Goal: Information Seeking & Learning: Learn about a topic

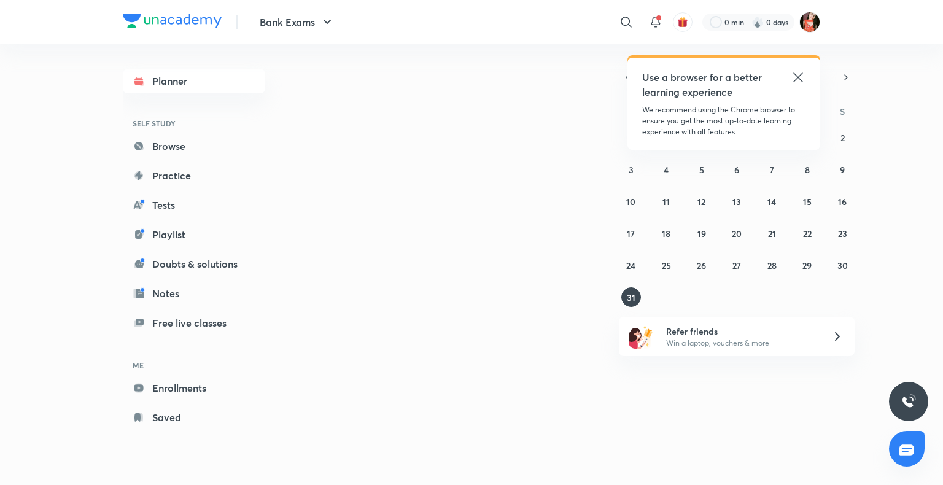
click at [794, 75] on icon at bounding box center [797, 77] width 15 height 15
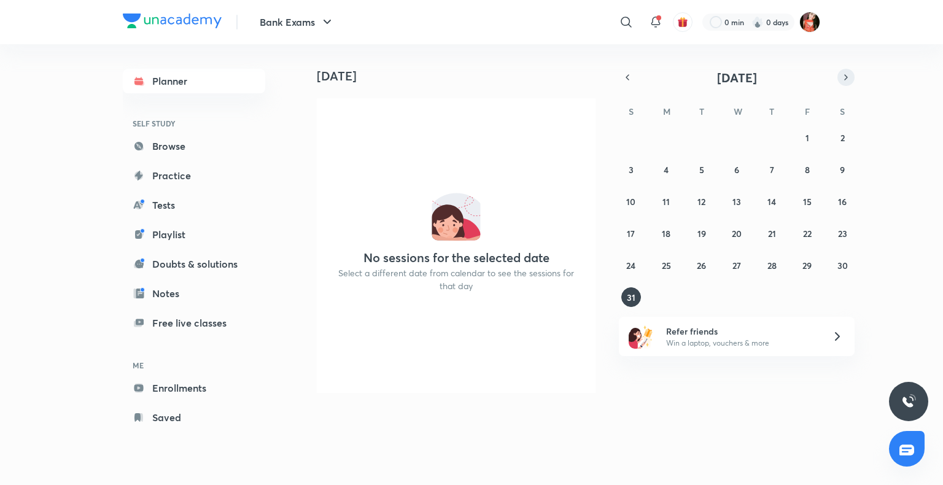
click at [853, 74] on button "button" at bounding box center [845, 77] width 17 height 17
click at [673, 134] on button "1" at bounding box center [666, 138] width 20 height 20
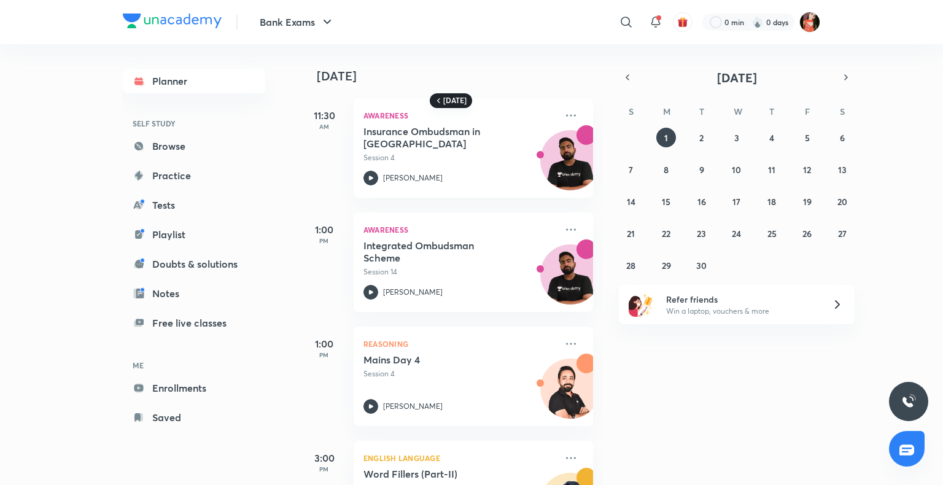
click at [442, 99] on icon at bounding box center [438, 101] width 10 height 10
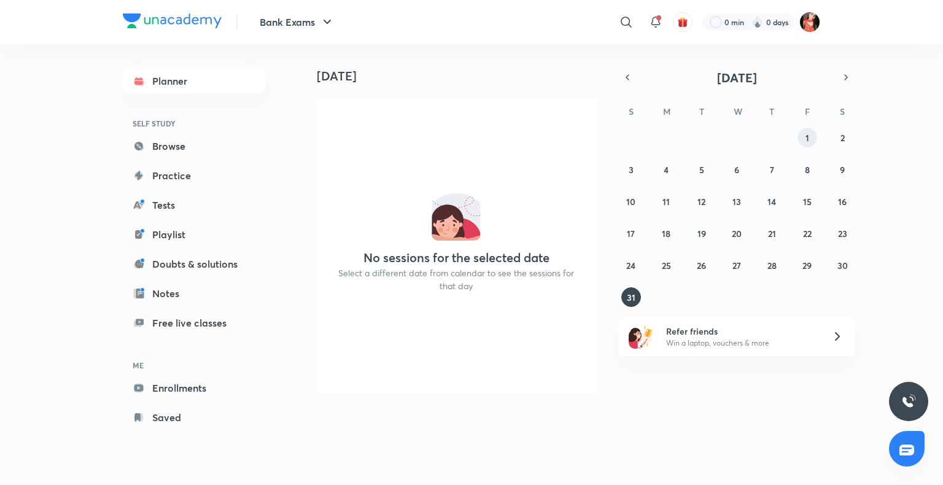
click at [808, 132] on abbr "1" at bounding box center [807, 138] width 4 height 12
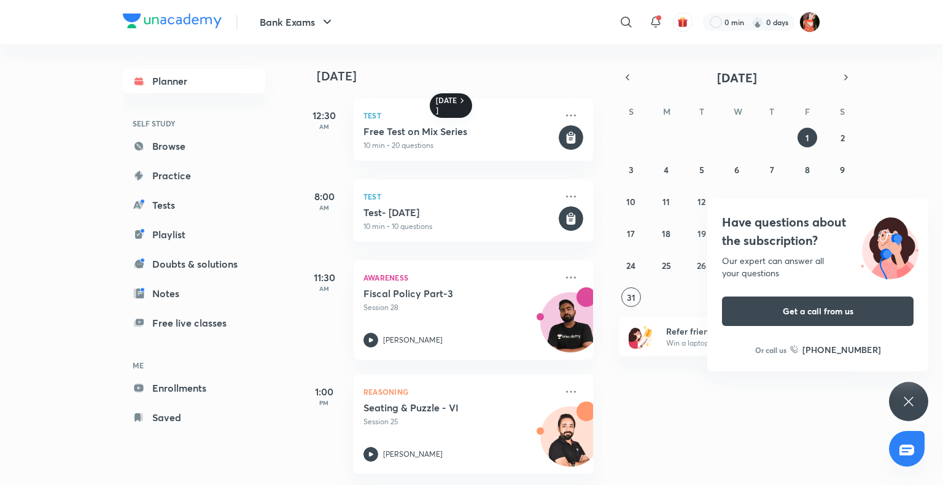
click at [905, 395] on icon at bounding box center [908, 401] width 15 height 15
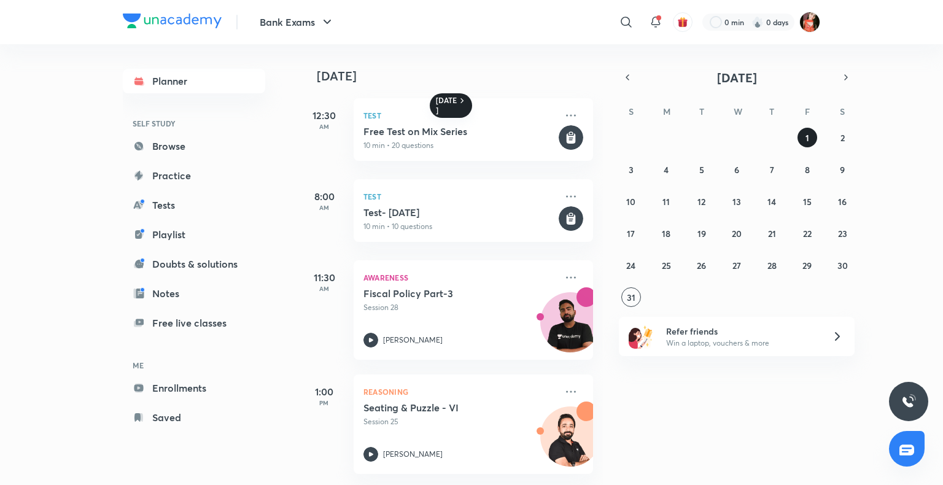
drag, startPoint x: 813, startPoint y: 138, endPoint x: 802, endPoint y: 135, distance: 11.5
click at [813, 138] on button "1" at bounding box center [807, 138] width 20 height 20
click at [450, 104] on h6 "[DATE]" at bounding box center [446, 106] width 21 height 20
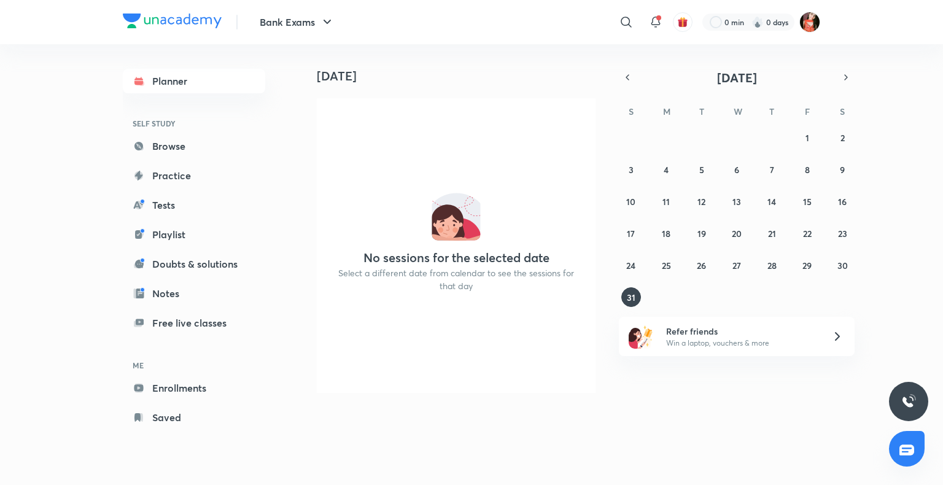
click at [817, 142] on div "27 28 29 30 31 1 2 3 4 5 6 7 8 9 10 11 12 13 14 15 16 17 18 19 20 21 22 23 24 2…" at bounding box center [737, 217] width 236 height 179
click at [810, 140] on button "1" at bounding box center [807, 138] width 20 height 20
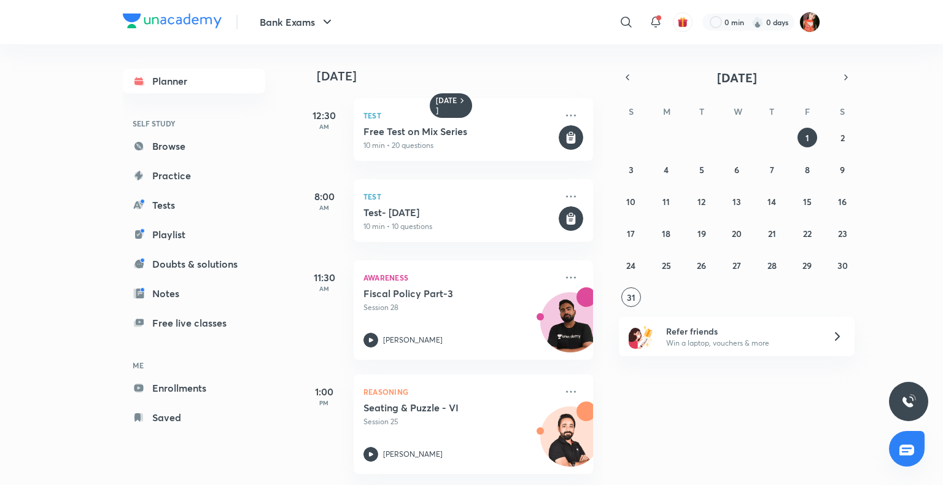
click at [713, 390] on div "1 August 12:30 AM Test Free Test on Mix Series 10 min • 20 questions 8:00 AM Te…" at bounding box center [619, 264] width 641 height 441
click at [449, 96] on h6 "[DATE]" at bounding box center [446, 106] width 21 height 20
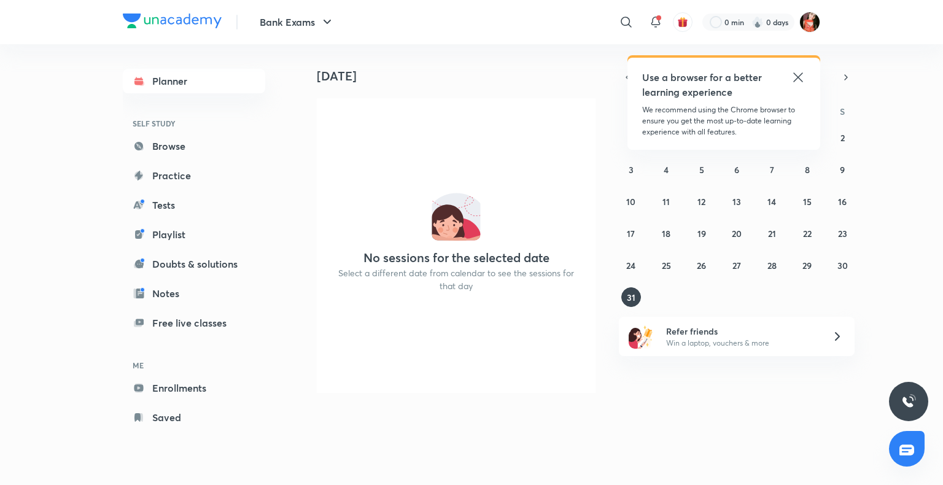
click at [604, 10] on div "​" at bounding box center [525, 21] width 226 height 29
click at [611, 15] on div "​" at bounding box center [525, 21] width 226 height 29
click at [626, 18] on icon at bounding box center [626, 22] width 15 height 15
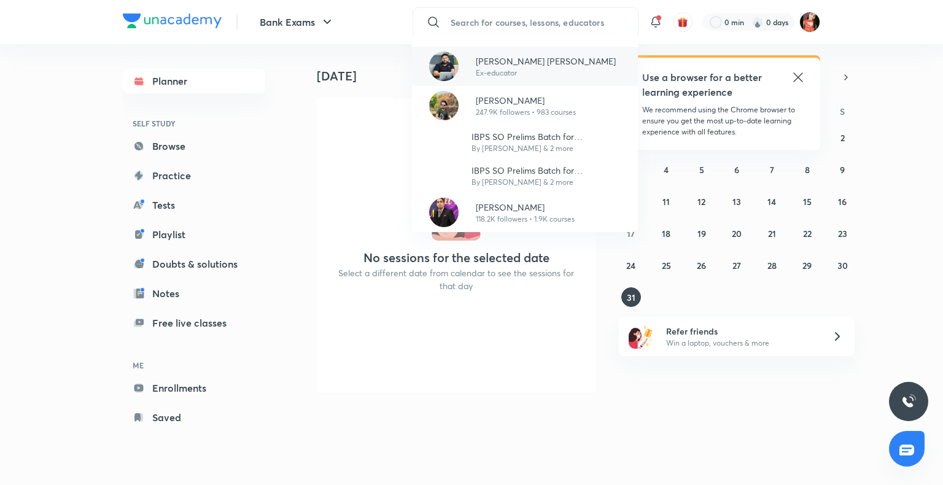
click at [479, 74] on p "Ex-educator" at bounding box center [546, 73] width 140 height 11
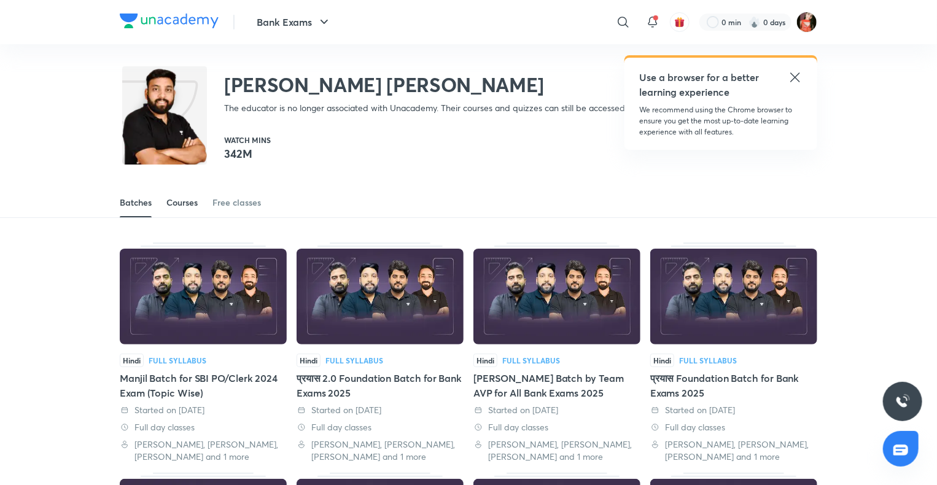
click at [174, 216] on span at bounding box center [181, 216] width 31 height 1
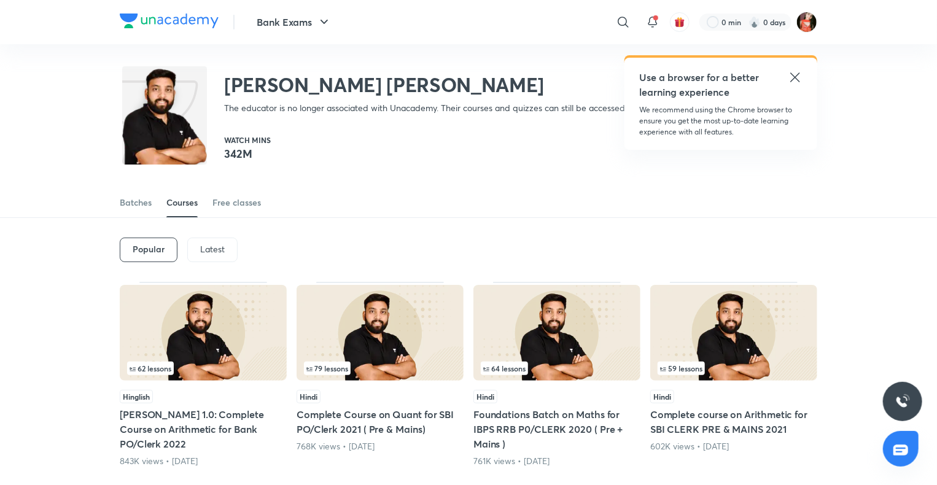
click at [204, 256] on div "Latest" at bounding box center [212, 250] width 50 height 25
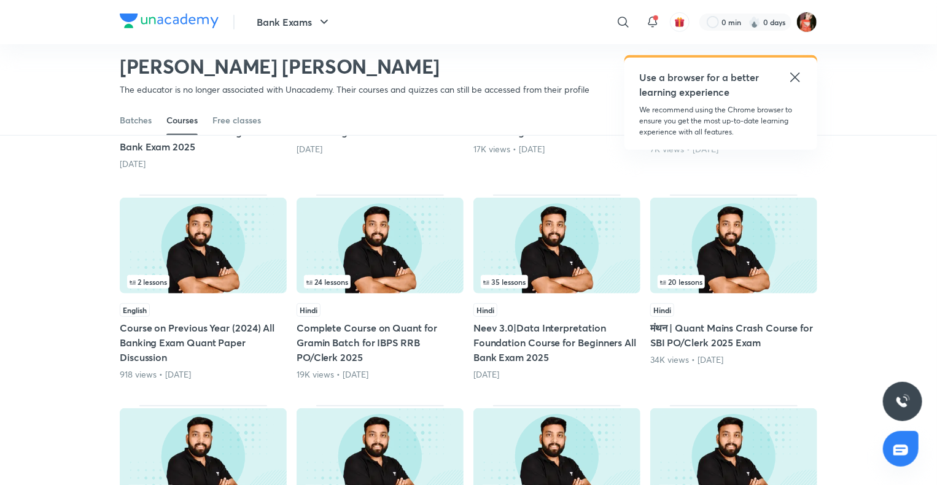
scroll to position [439, 0]
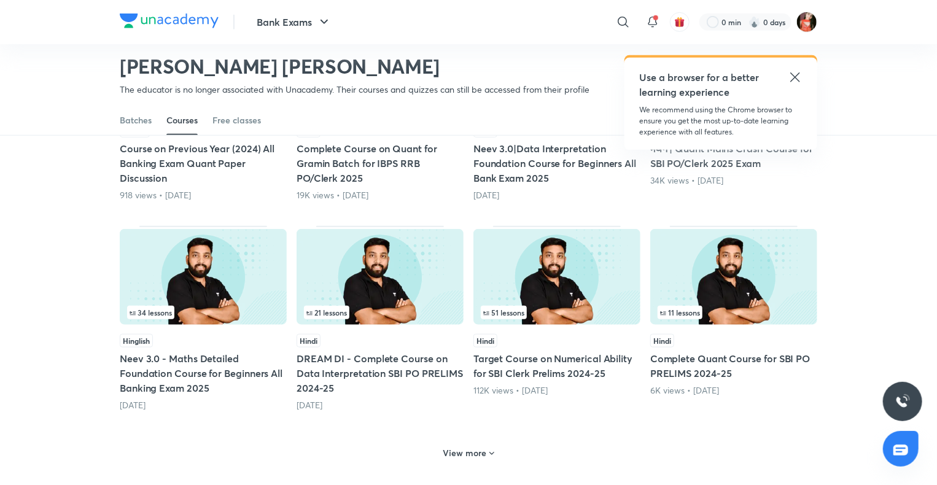
click at [454, 458] on div "View more" at bounding box center [468, 453] width 61 height 20
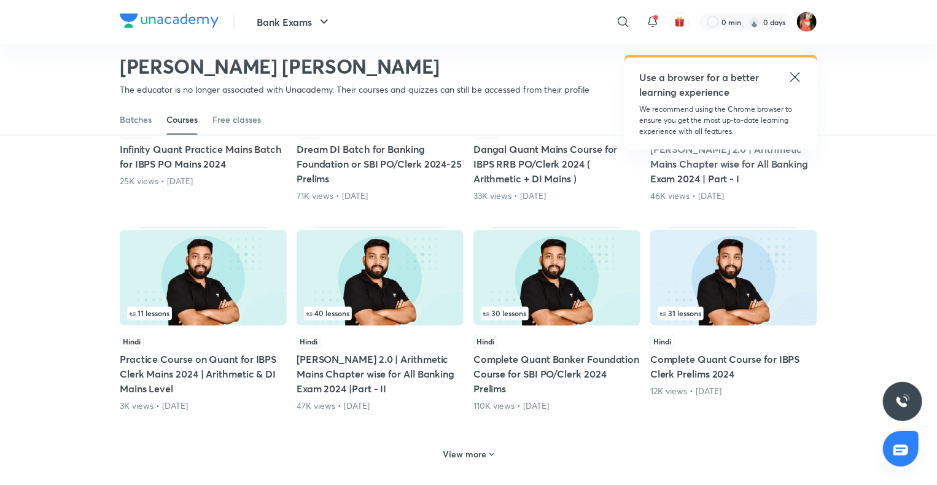
scroll to position [1114, 0]
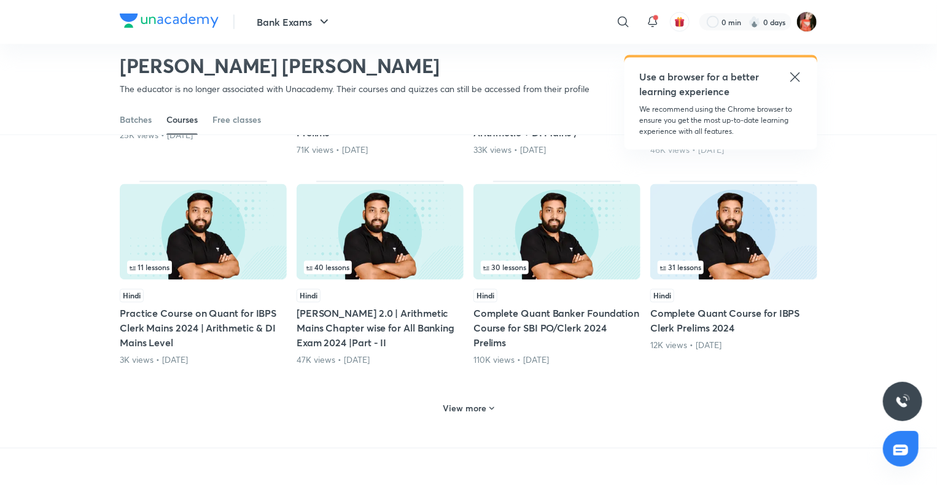
click at [481, 414] on div "View more" at bounding box center [468, 408] width 61 height 20
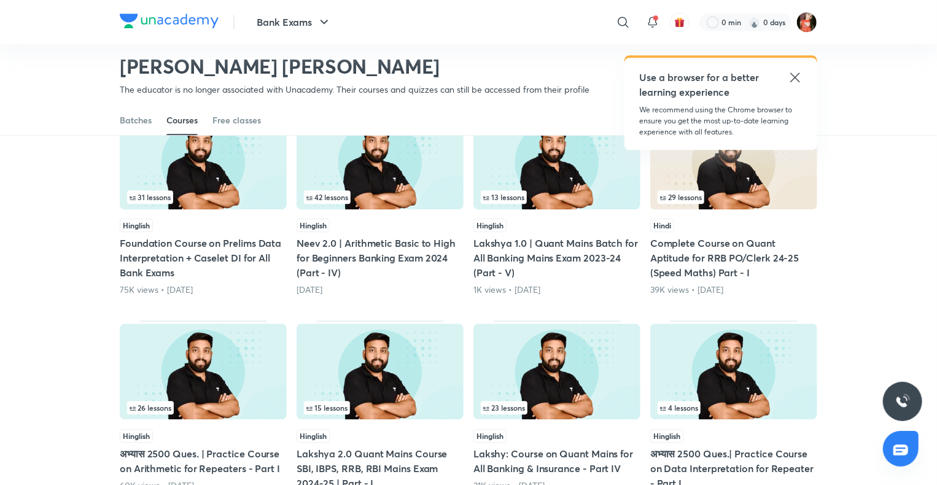
scroll to position [1912, 0]
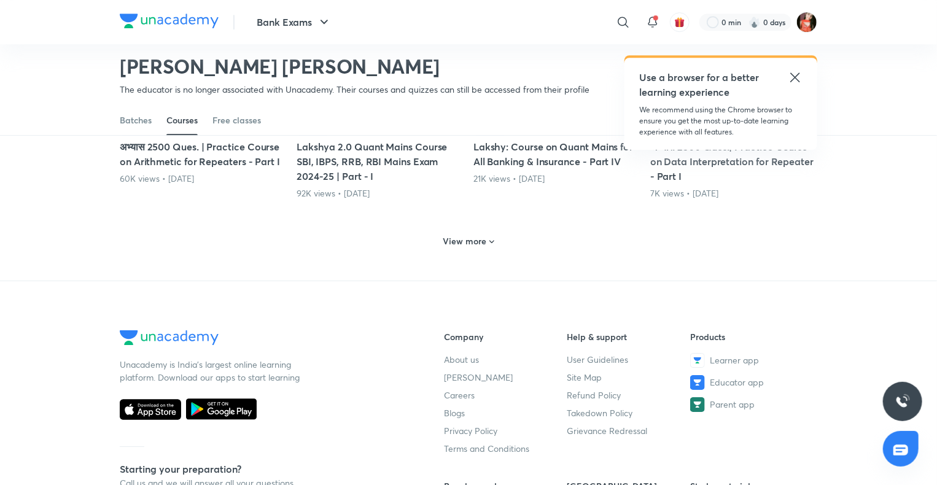
click at [463, 241] on h6 "View more" at bounding box center [465, 241] width 44 height 12
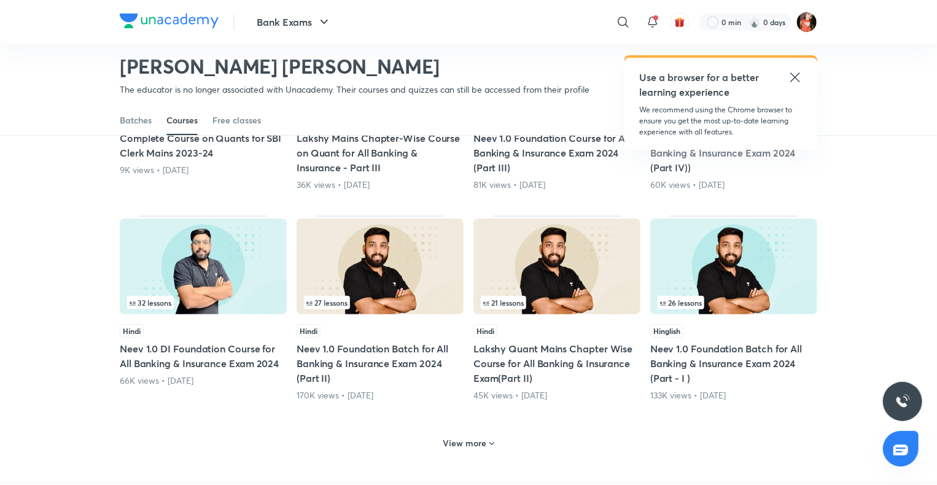
scroll to position [2342, 0]
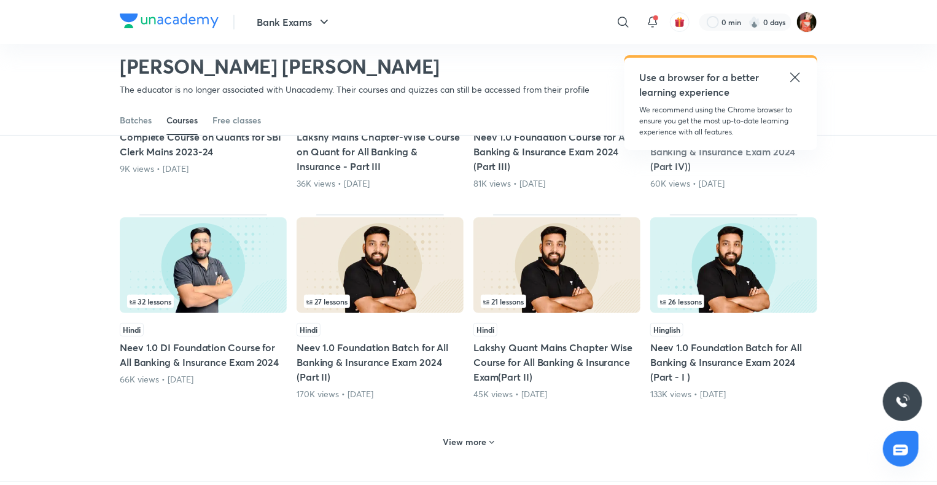
click at [435, 445] on div "View more" at bounding box center [468, 441] width 697 height 32
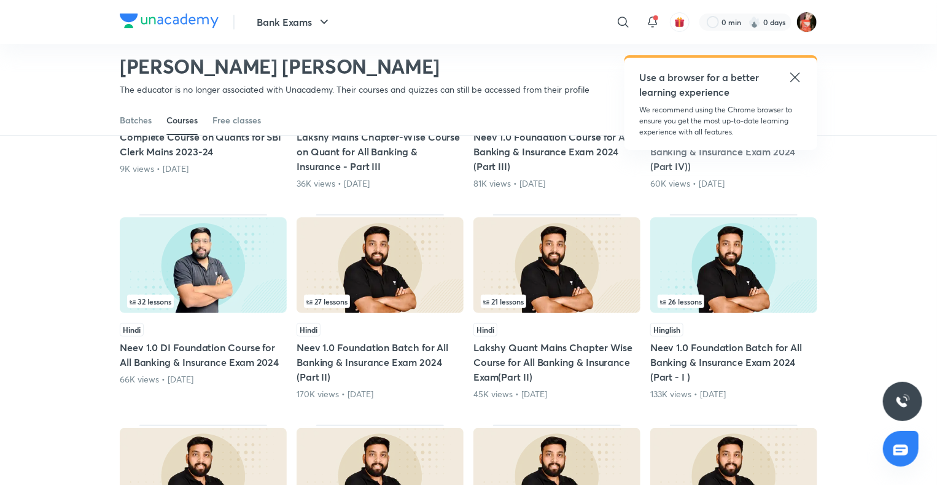
click at [794, 74] on icon at bounding box center [794, 77] width 15 height 15
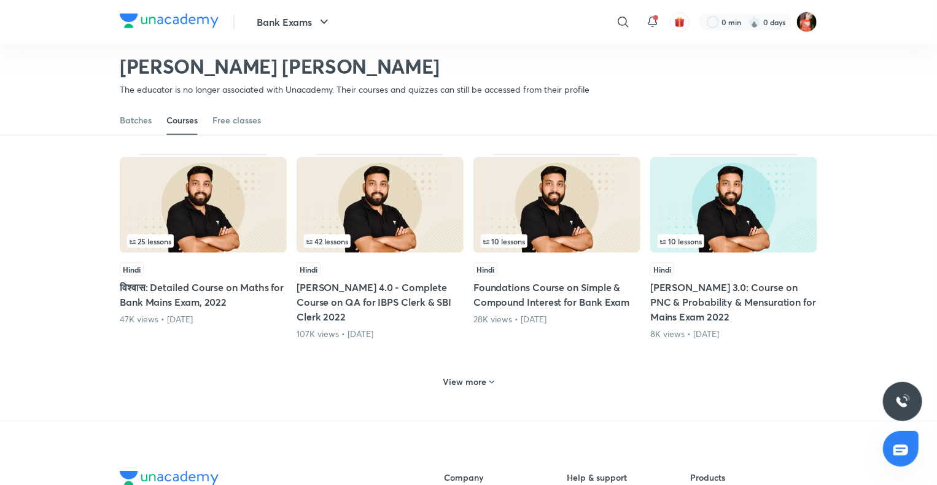
scroll to position [3078, 0]
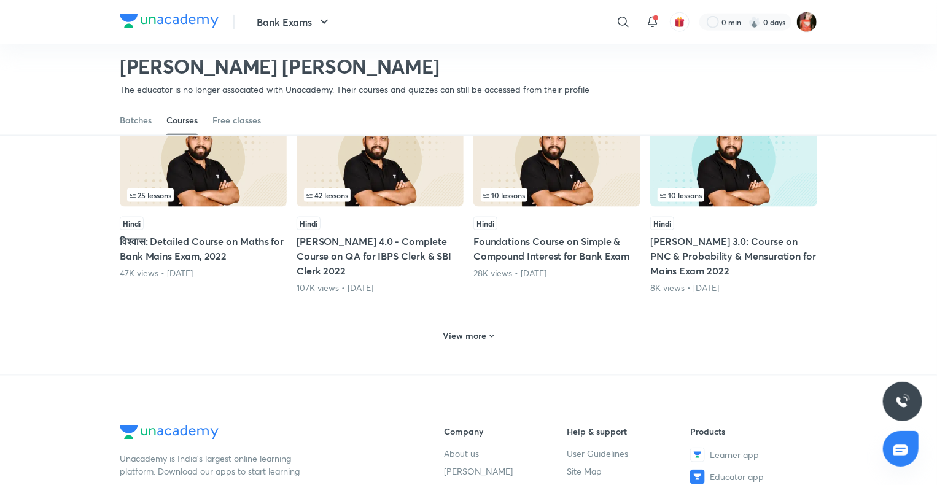
click at [443, 338] on div "View more" at bounding box center [468, 336] width 61 height 20
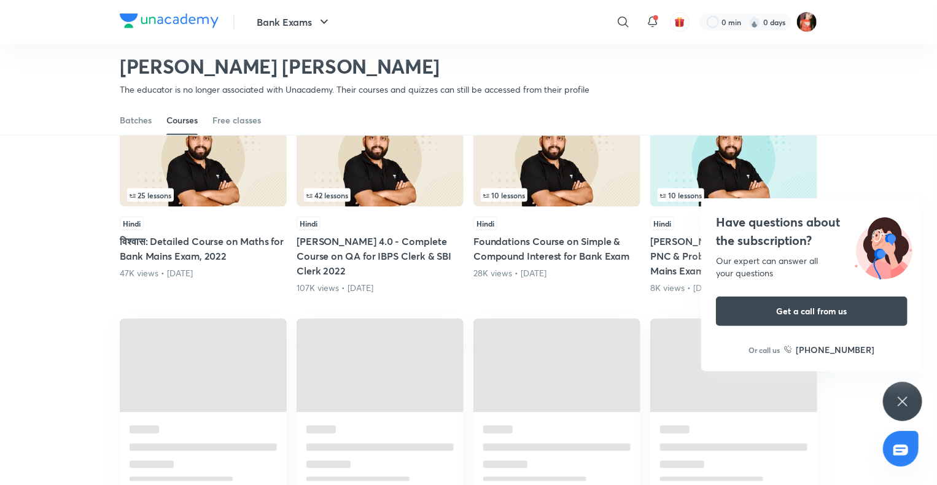
click at [894, 404] on div "Have questions about the subscription? Our expert can answer all your questions…" at bounding box center [902, 401] width 39 height 39
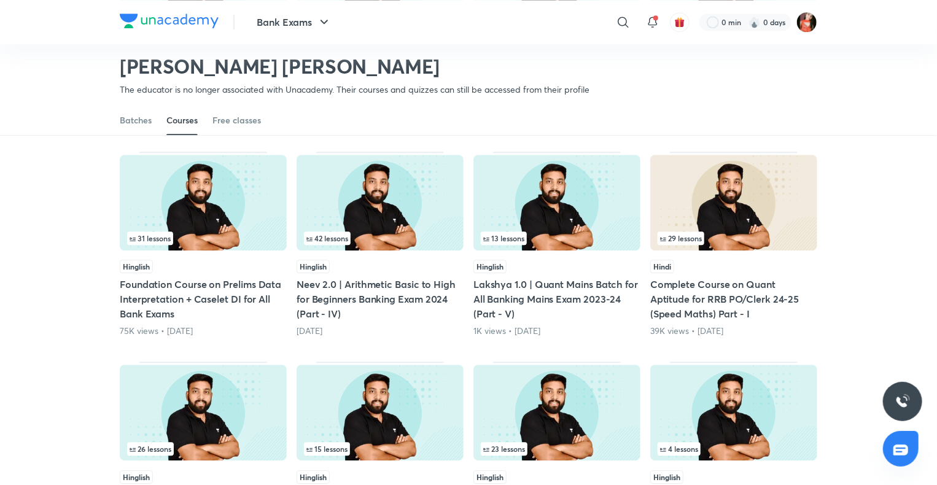
scroll to position [1605, 0]
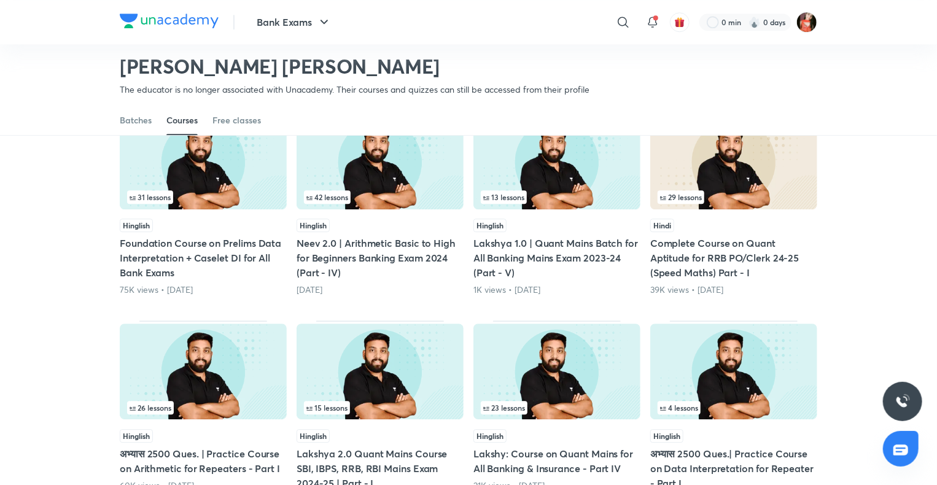
click at [550, 419] on div "23 lessons Hinglish Lakshy: Course on Quant Mains for All Banking & Insurance -…" at bounding box center [556, 412] width 167 height 185
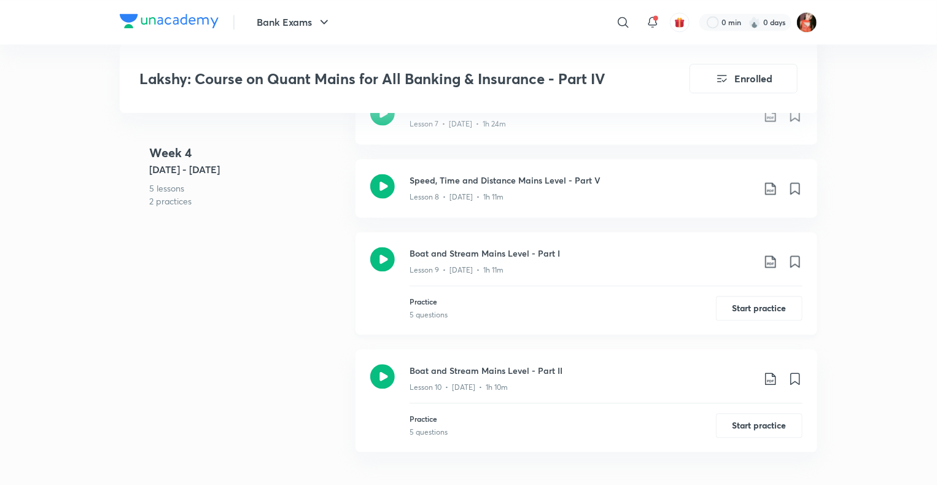
scroll to position [1105, 0]
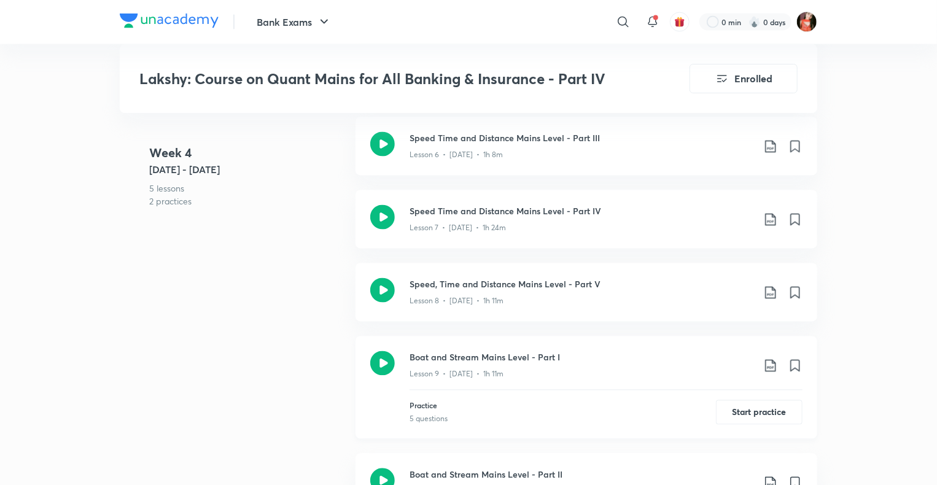
click at [381, 351] on icon at bounding box center [382, 363] width 25 height 25
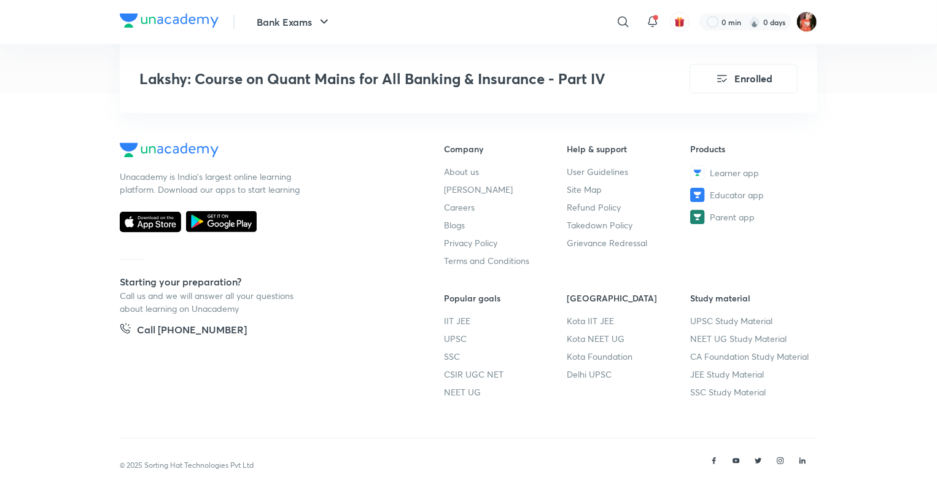
scroll to position [3490, 0]
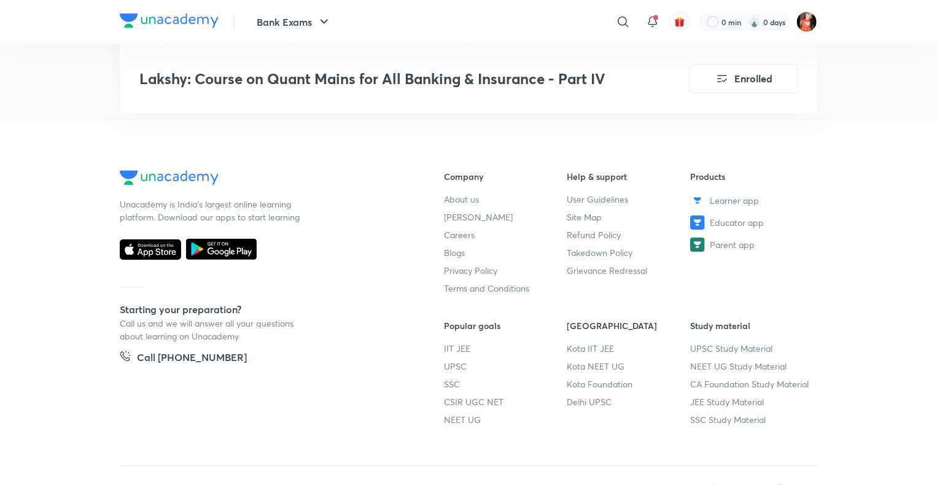
scroll to position [3429, 0]
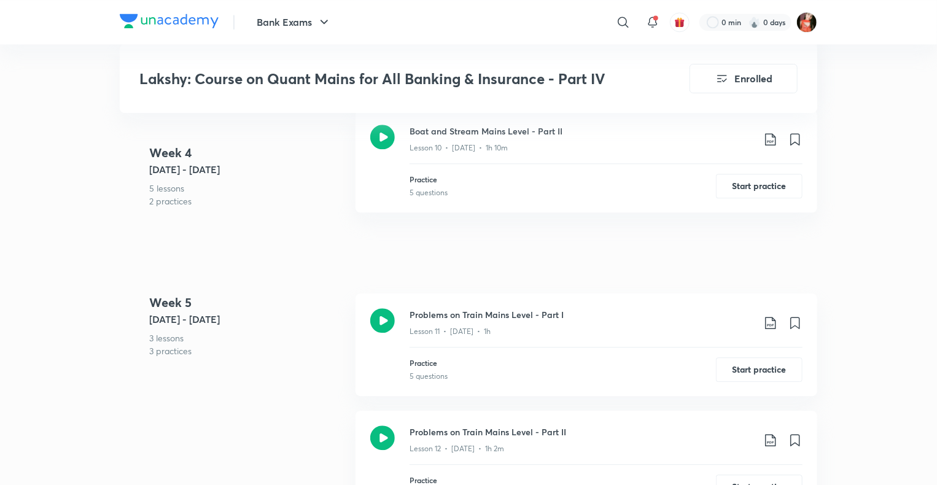
scroll to position [1473, 0]
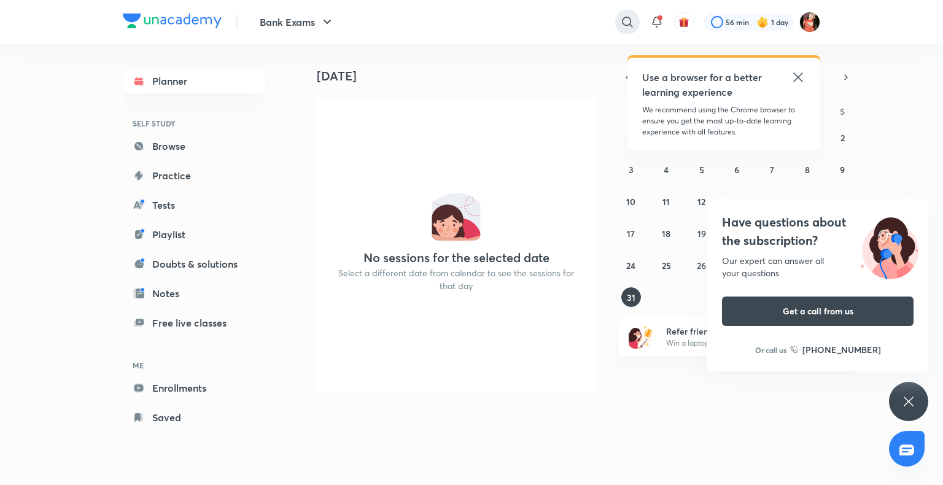
click at [630, 16] on icon at bounding box center [627, 22] width 15 height 15
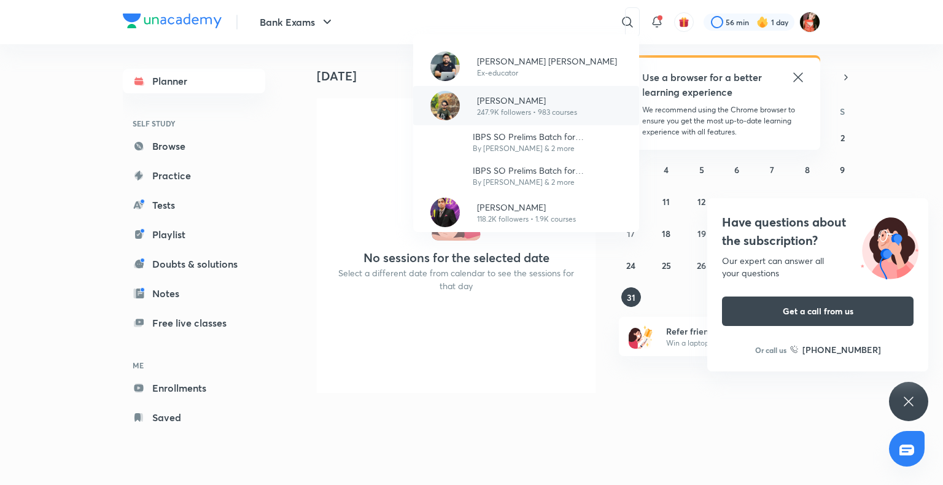
click at [473, 116] on div "Puneet Kumar Sharma 247.9K followers • 983 courses" at bounding box center [522, 106] width 110 height 24
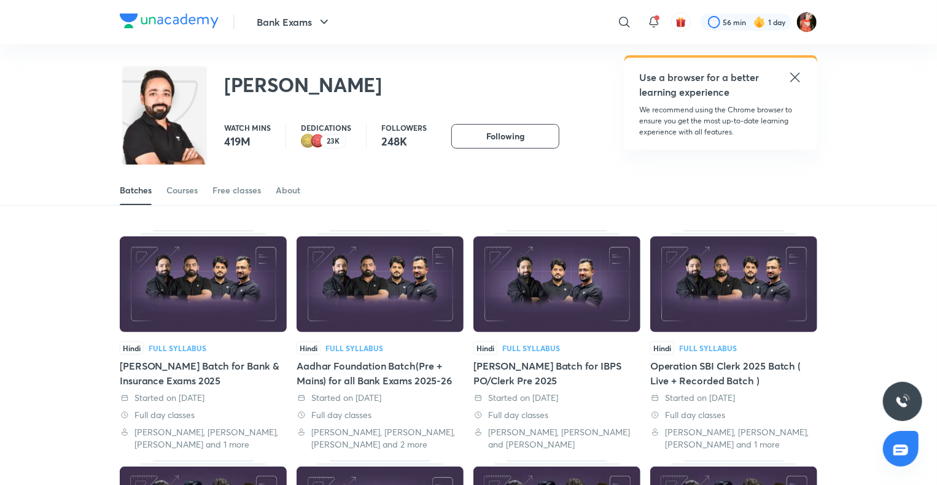
click at [199, 191] on div "Batches Courses Free classes About" at bounding box center [468, 190] width 697 height 29
click at [171, 184] on div "Courses" at bounding box center [181, 190] width 31 height 12
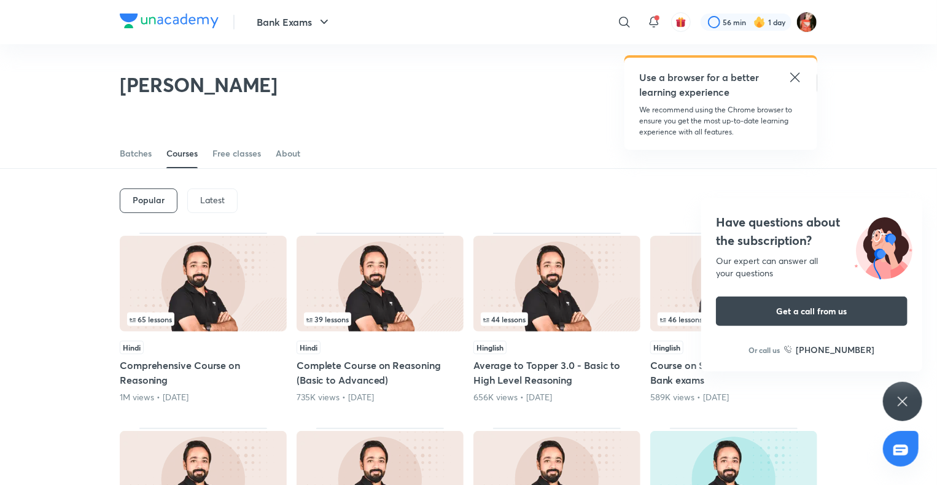
scroll to position [542, 0]
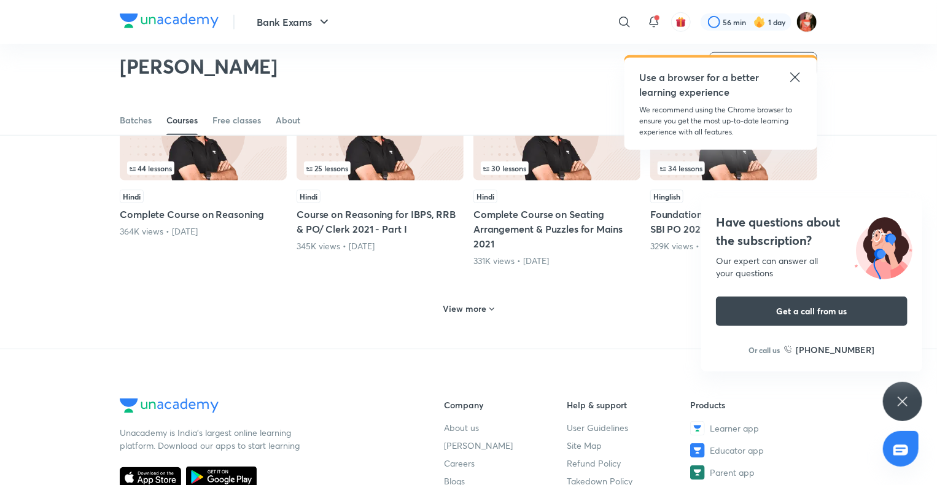
click at [895, 396] on icon at bounding box center [902, 401] width 15 height 15
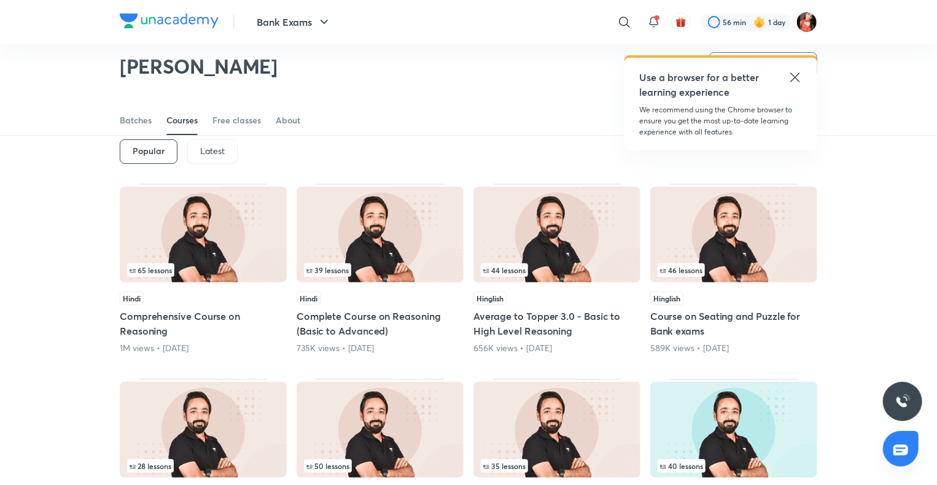
scroll to position [0, 0]
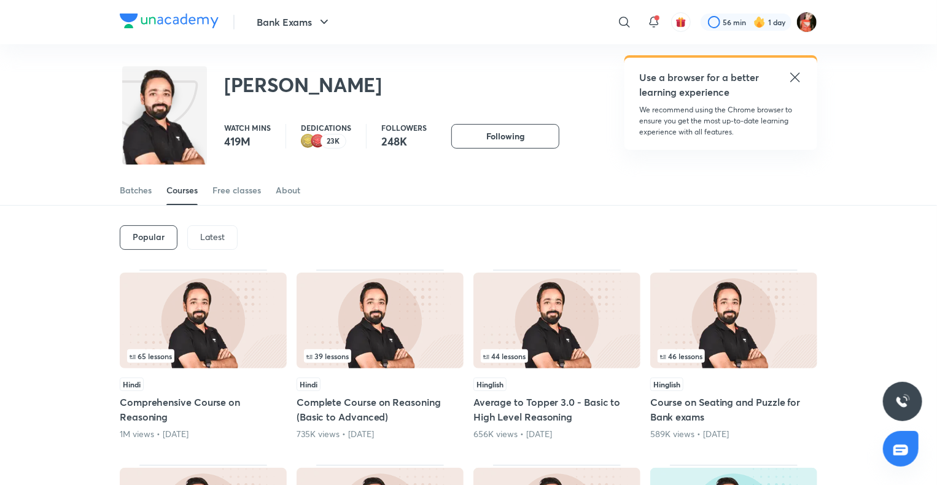
click at [223, 237] on p "Latest" at bounding box center [212, 237] width 25 height 10
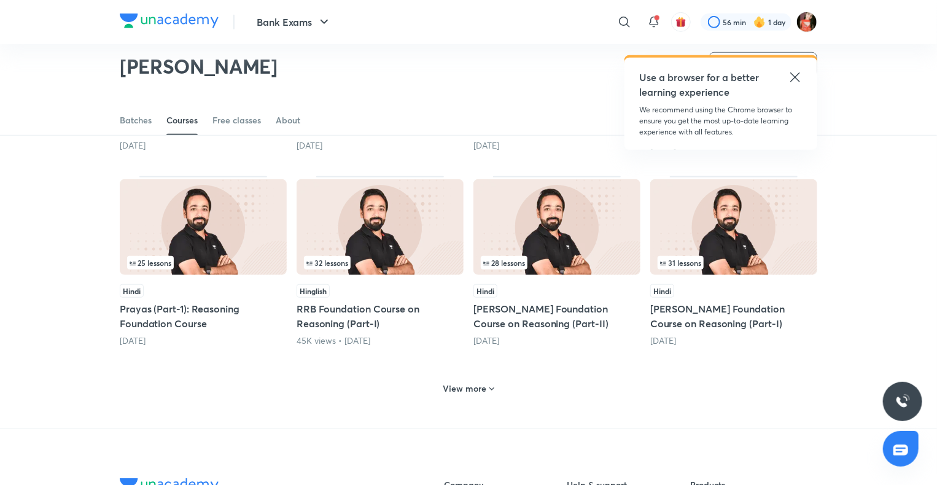
scroll to position [482, 0]
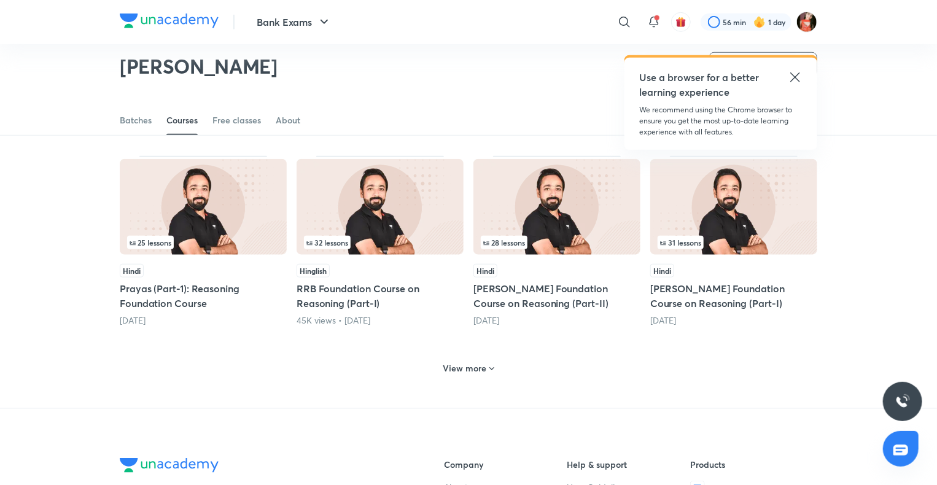
click at [471, 367] on h6 "View more" at bounding box center [465, 368] width 44 height 12
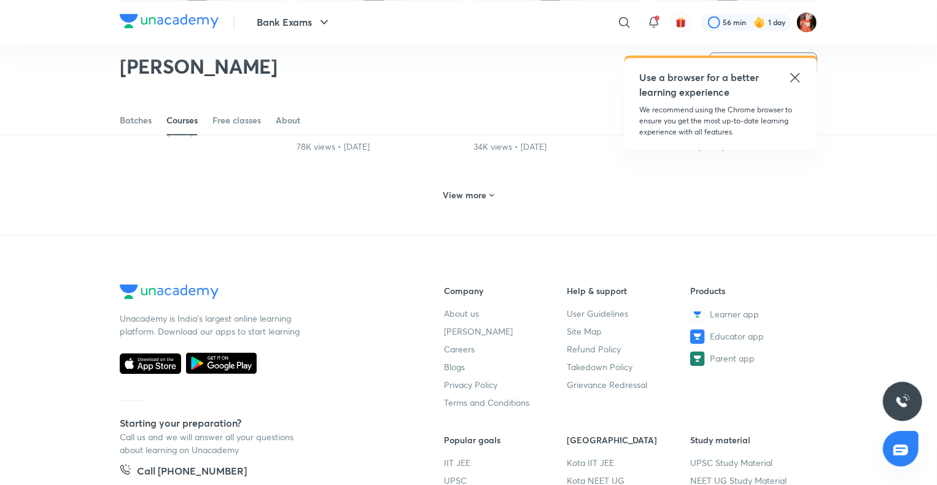
scroll to position [1157, 0]
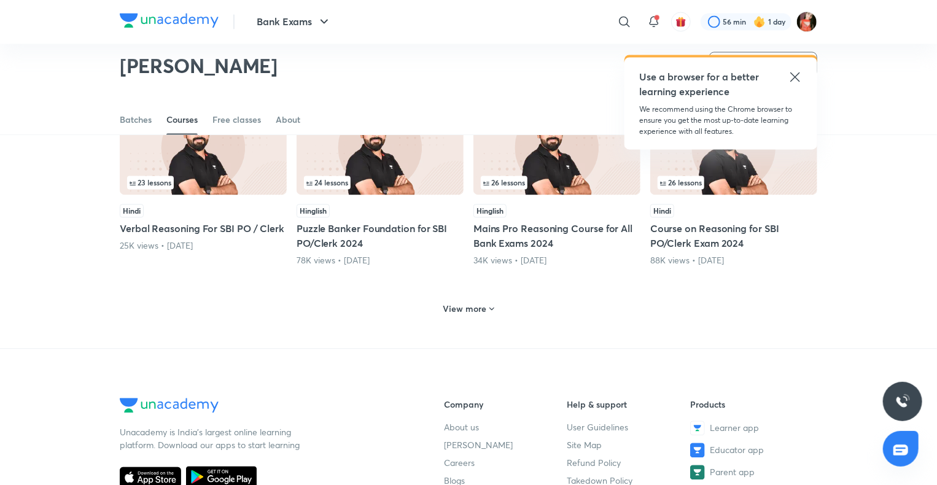
click at [479, 307] on h6 "View more" at bounding box center [465, 309] width 44 height 12
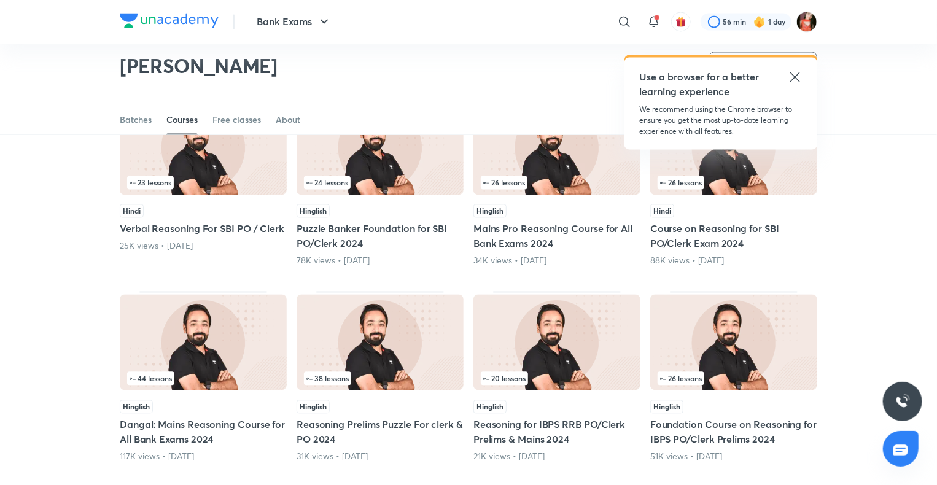
click at [795, 79] on icon at bounding box center [794, 77] width 15 height 15
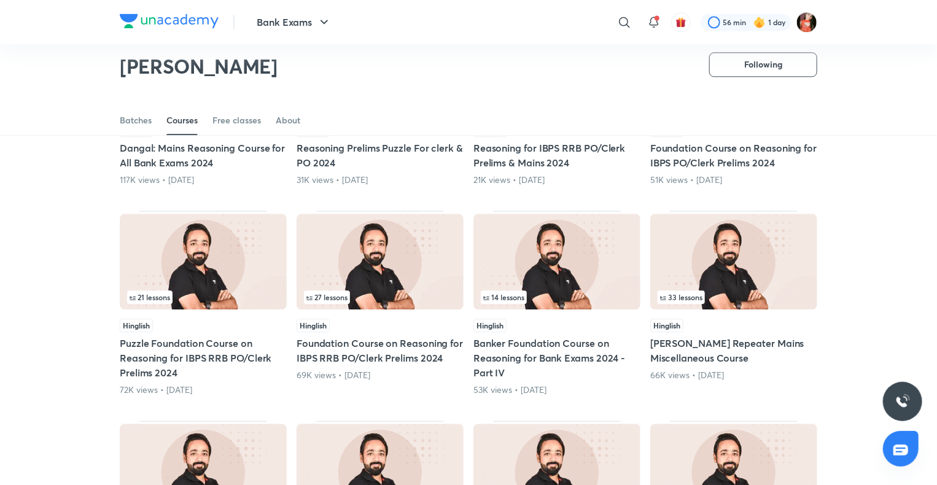
scroll to position [1648, 0]
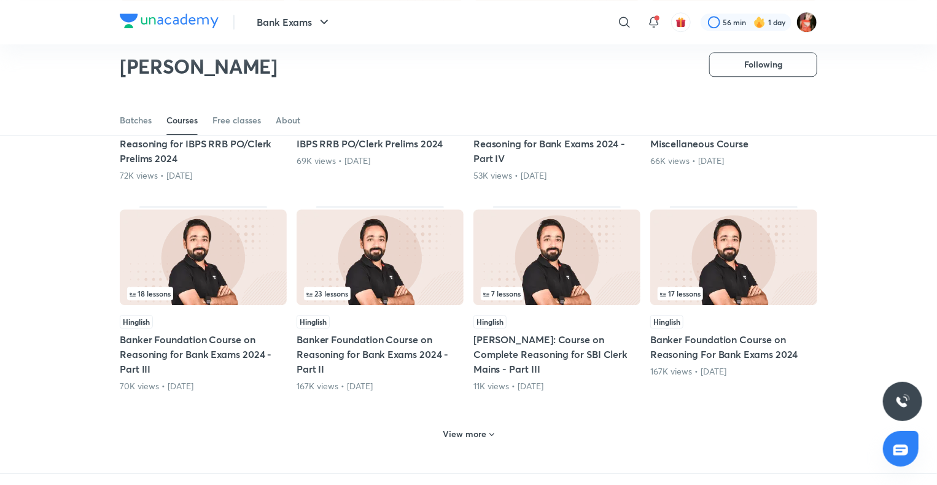
click at [479, 433] on h6 "View more" at bounding box center [465, 434] width 44 height 12
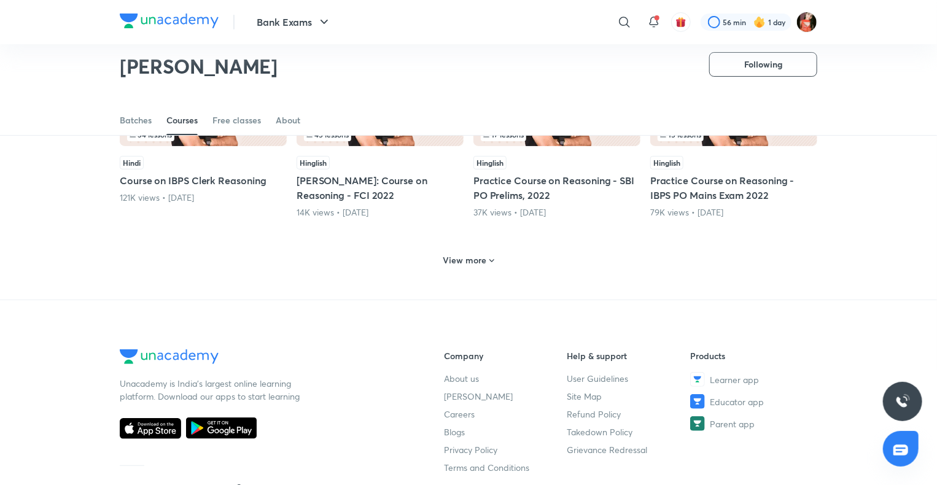
scroll to position [2323, 0]
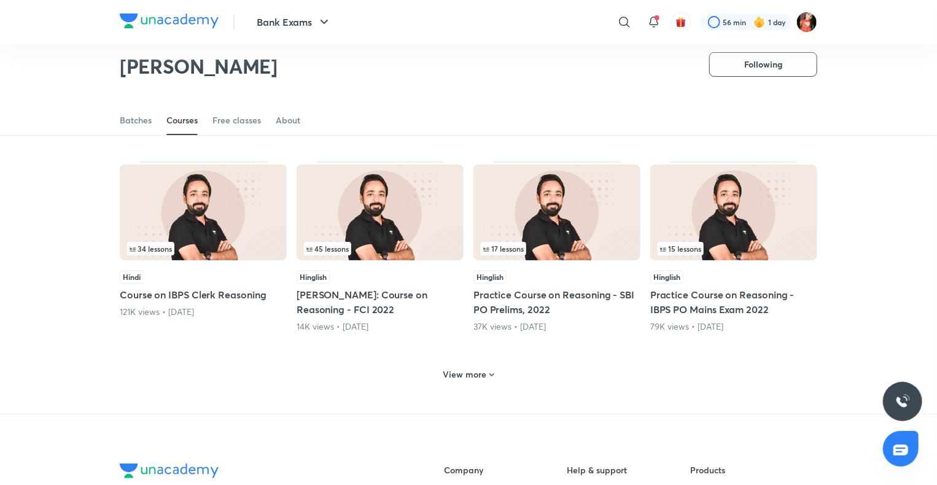
click at [454, 368] on h6 "View more" at bounding box center [465, 374] width 44 height 12
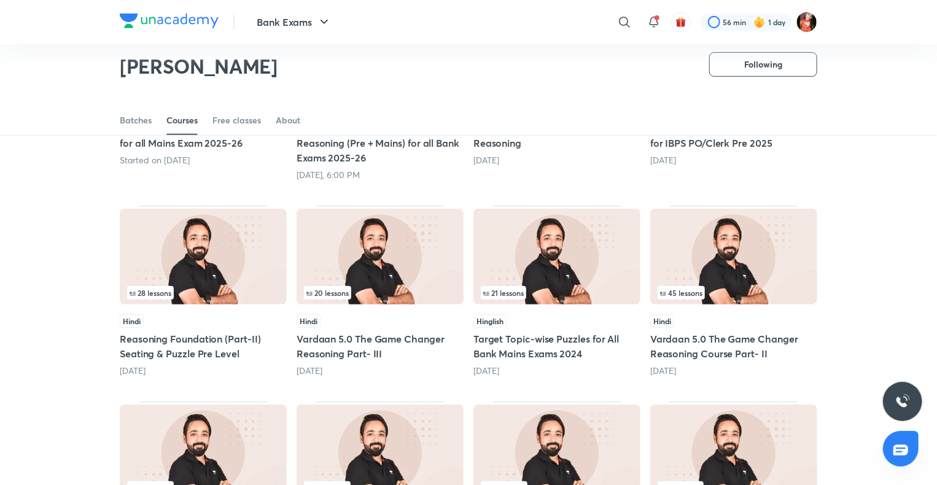
scroll to position [0, 0]
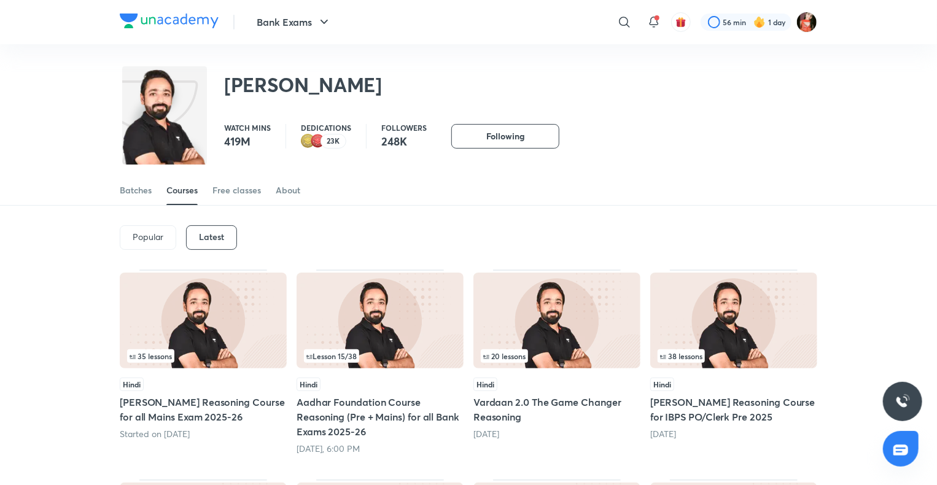
click at [197, 359] on div "35 lessons" at bounding box center [203, 356] width 152 height 14
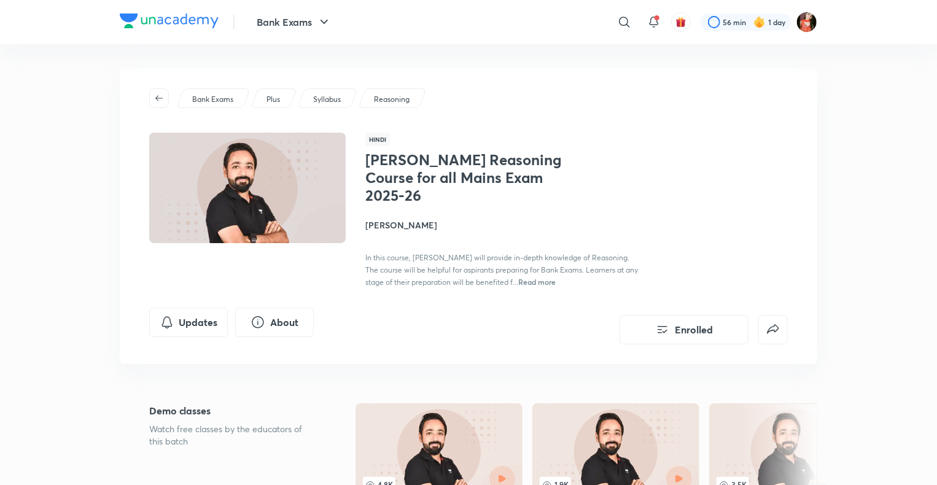
click at [390, 204] on h1 "Nishchay MAINS Reasoning Course for all Mains Exam 2025-26" at bounding box center [465, 177] width 201 height 53
click at [395, 226] on h4 "[PERSON_NAME]" at bounding box center [502, 224] width 275 height 13
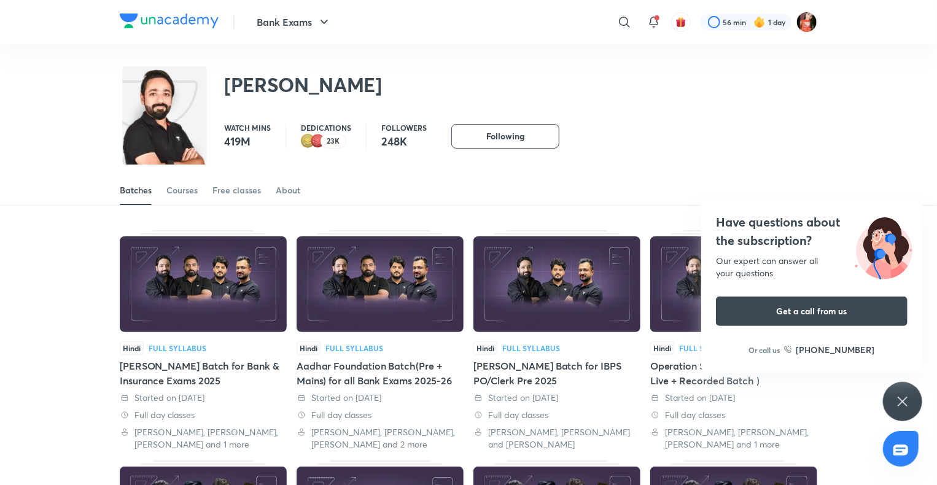
click at [889, 400] on div "Have questions about the subscription? Our expert can answer all your questions…" at bounding box center [902, 401] width 39 height 39
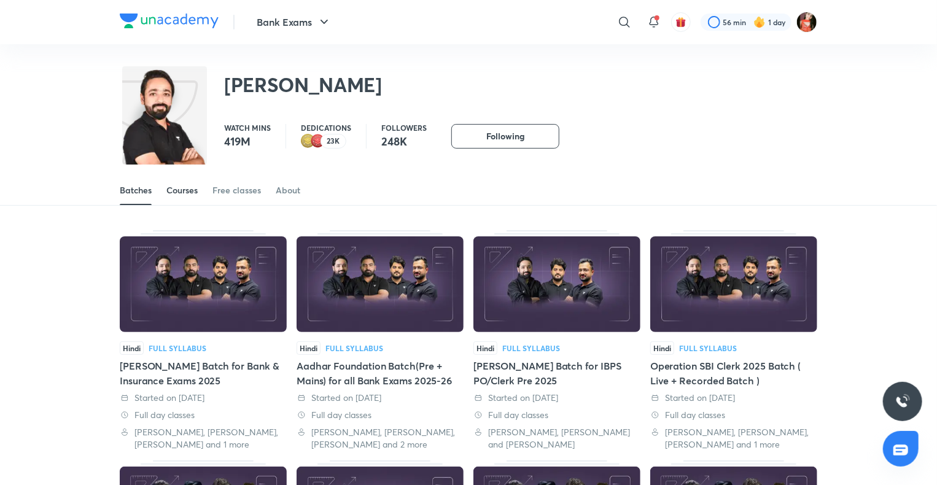
click at [184, 192] on div "Courses" at bounding box center [181, 190] width 31 height 12
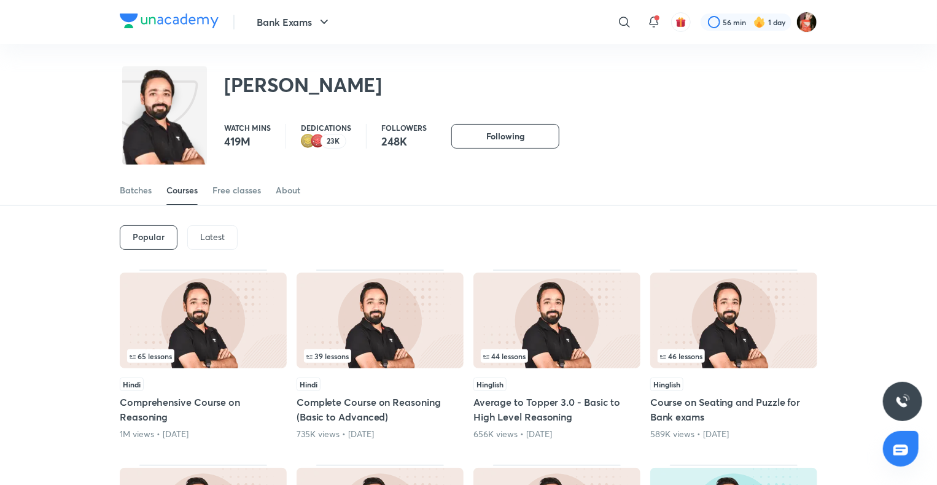
click at [222, 238] on p "Latest" at bounding box center [212, 237] width 25 height 10
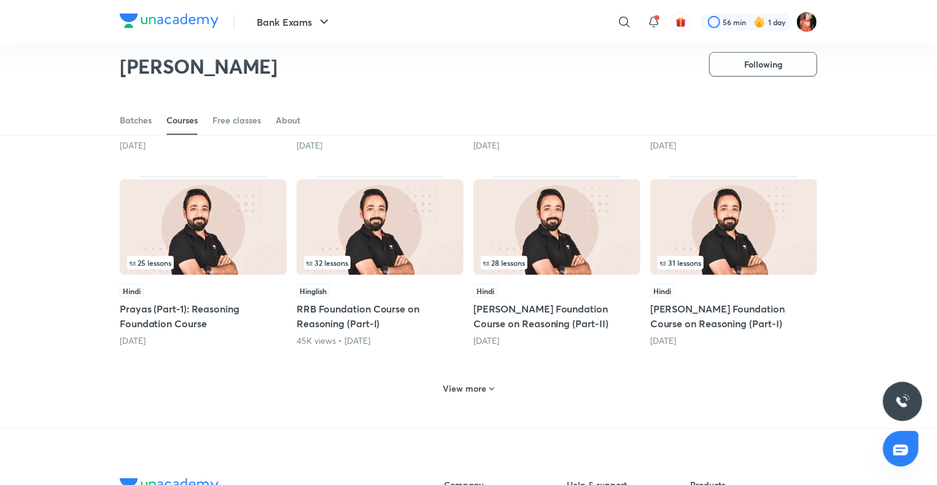
scroll to position [544, 0]
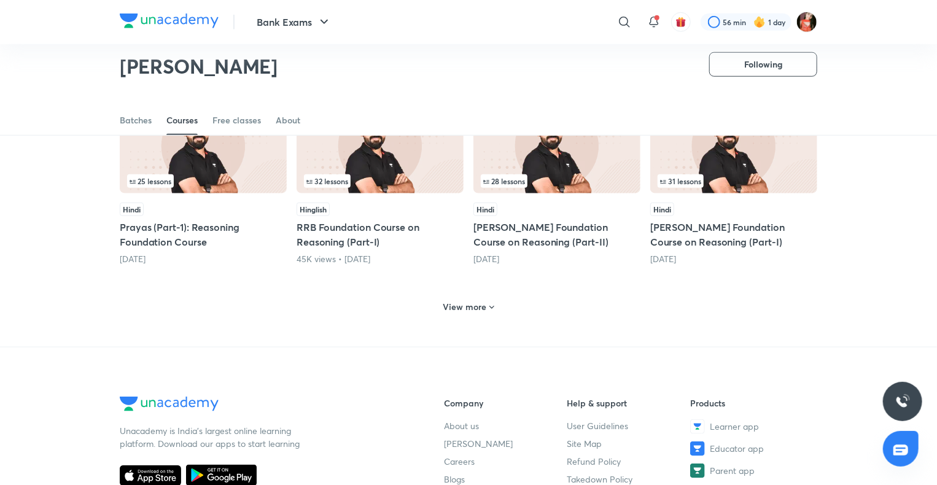
click at [481, 309] on h6 "View more" at bounding box center [465, 307] width 44 height 12
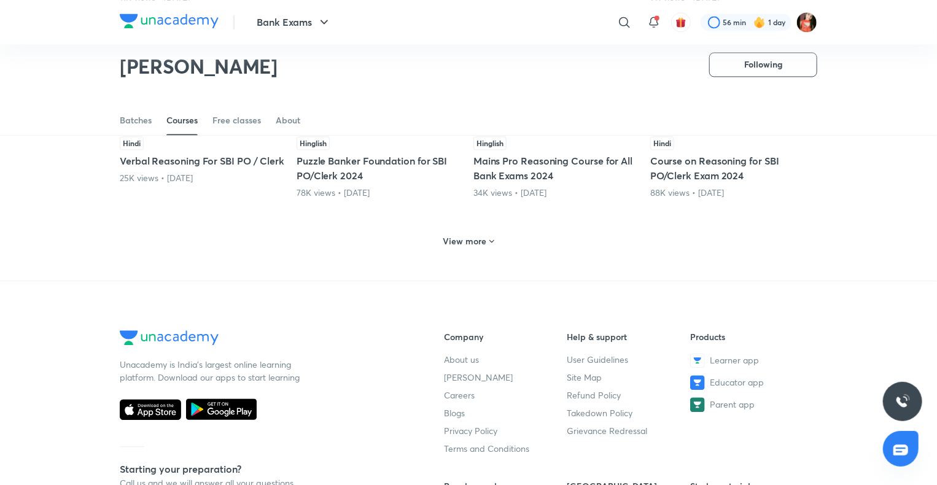
scroll to position [1219, 0]
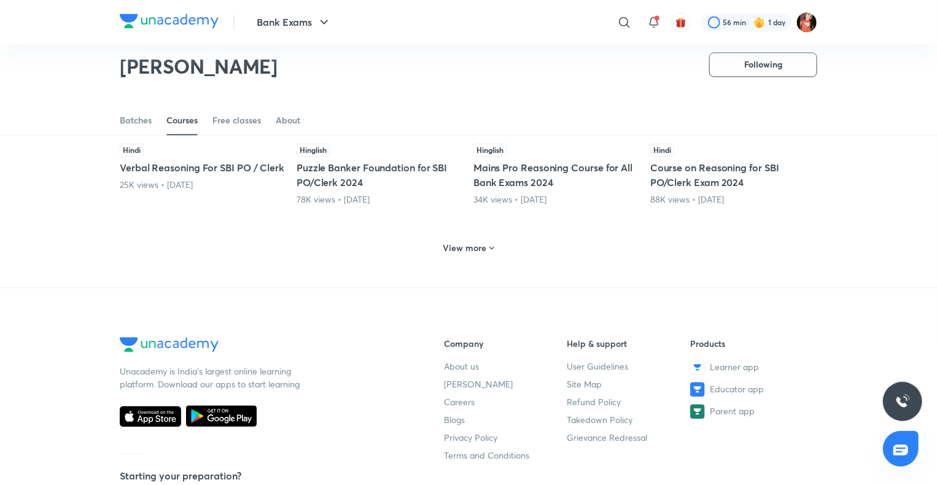
click at [455, 254] on div "View more" at bounding box center [468, 248] width 61 height 20
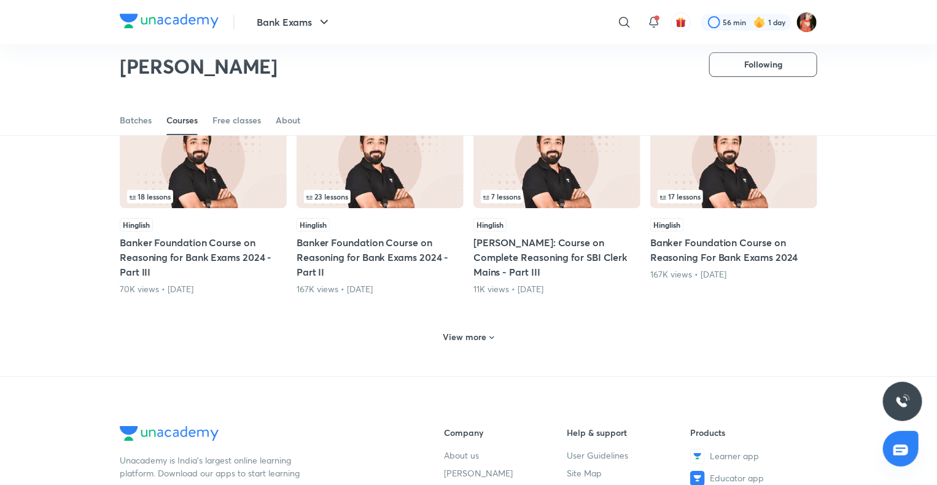
scroll to position [1833, 0]
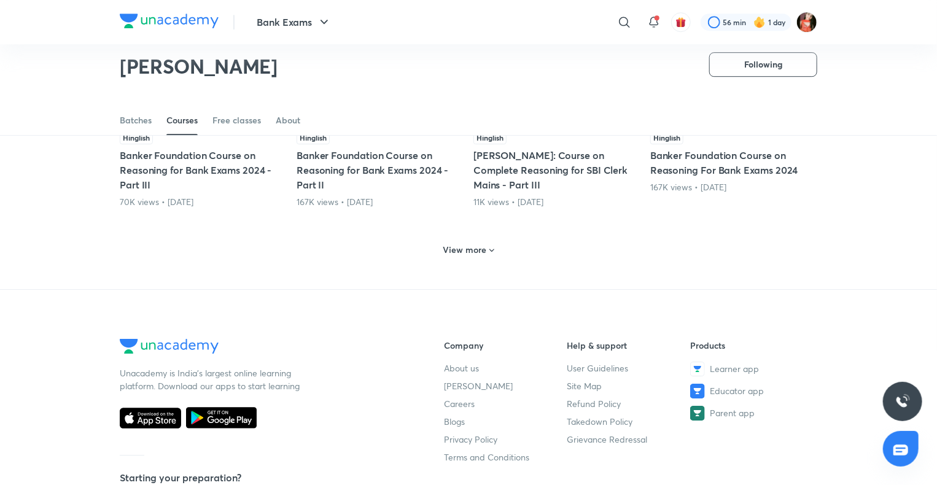
click at [464, 247] on h6 "View more" at bounding box center [465, 250] width 44 height 12
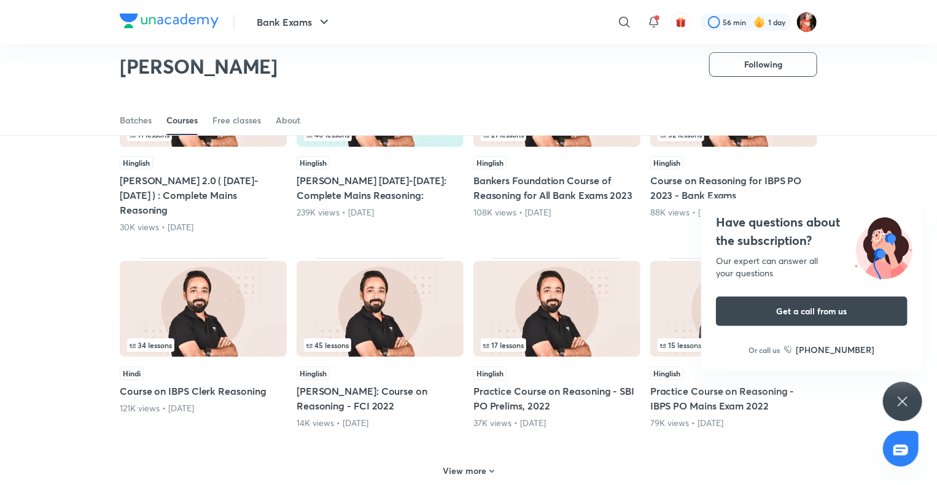
scroll to position [2323, 0]
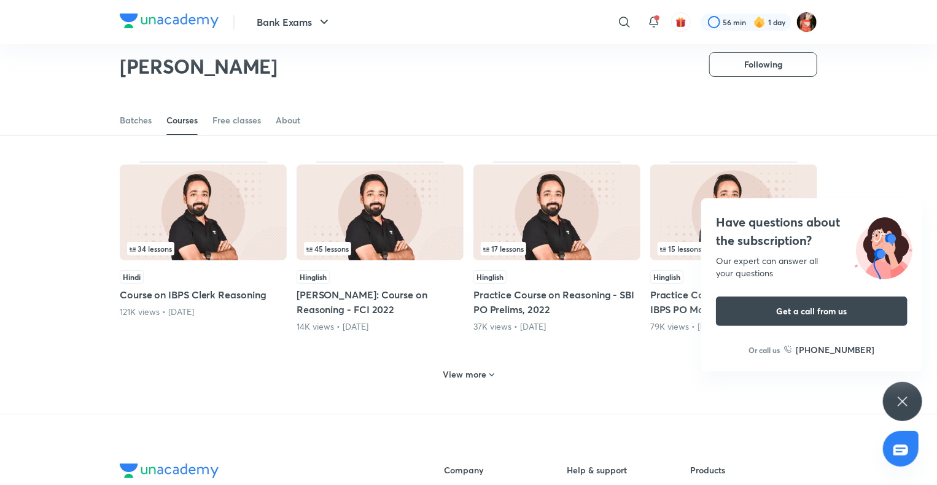
click at [912, 407] on div "Have questions about the subscription? Our expert can answer all your questions…" at bounding box center [902, 401] width 39 height 39
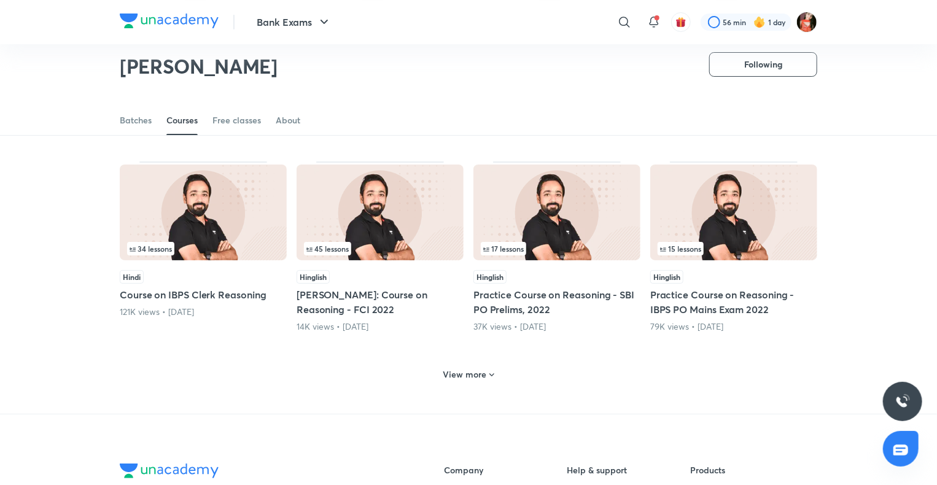
click at [492, 357] on div "View more" at bounding box center [468, 373] width 697 height 32
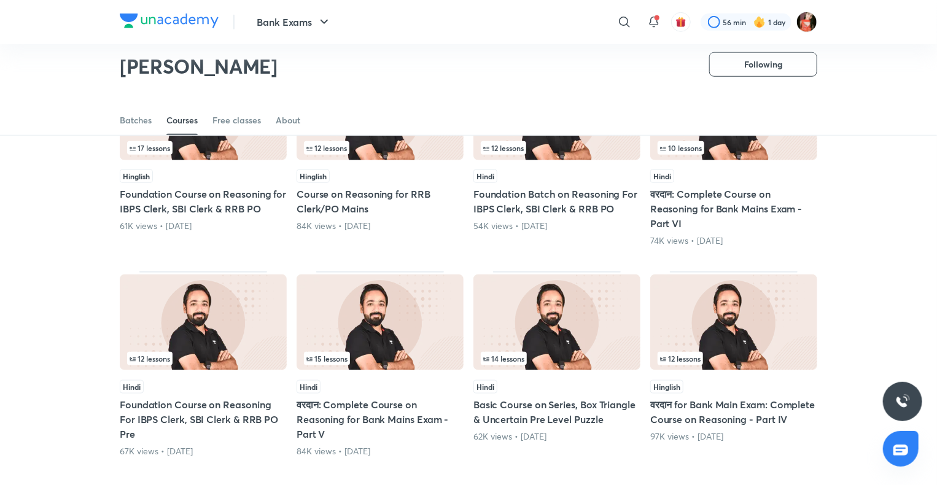
scroll to position [2999, 0]
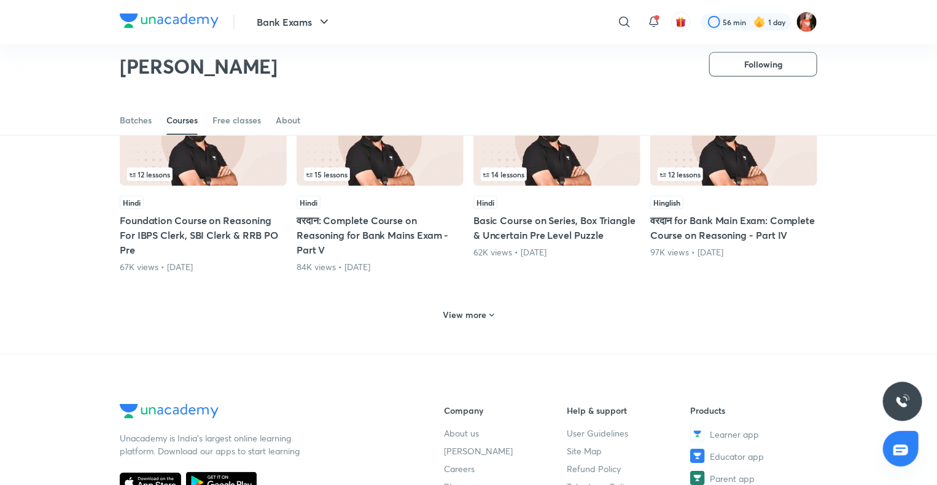
click at [462, 306] on div "View more" at bounding box center [468, 314] width 697 height 32
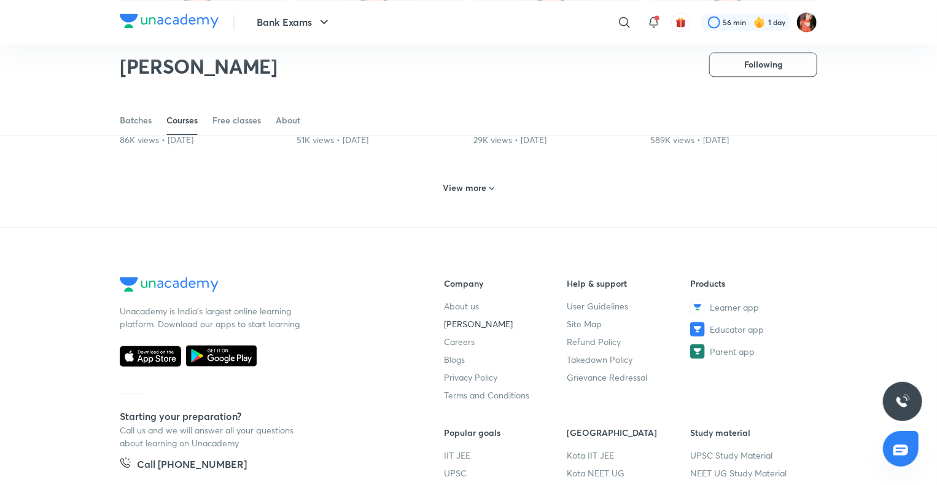
scroll to position [3612, 0]
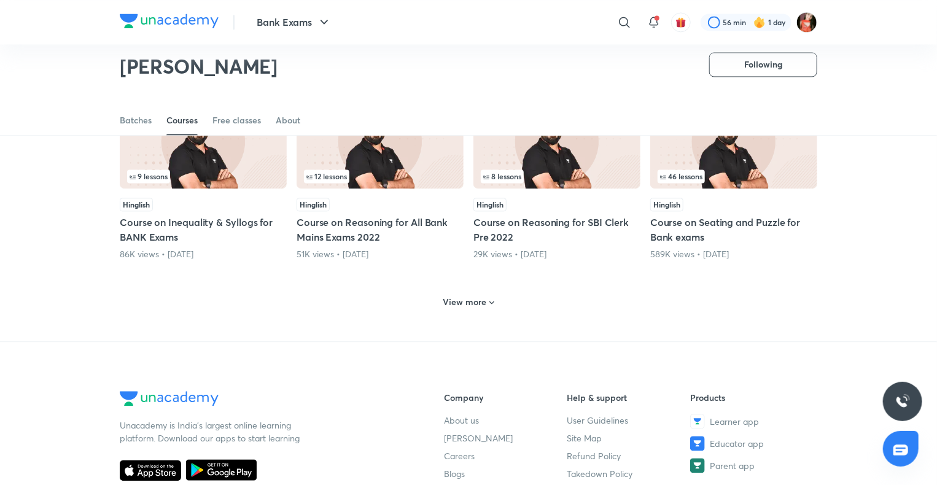
click at [465, 295] on div "View more" at bounding box center [468, 301] width 697 height 32
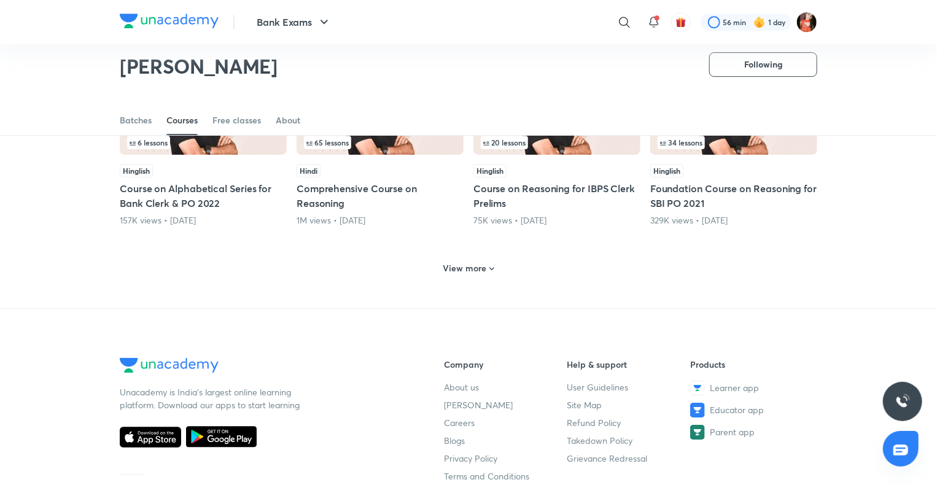
scroll to position [4226, 0]
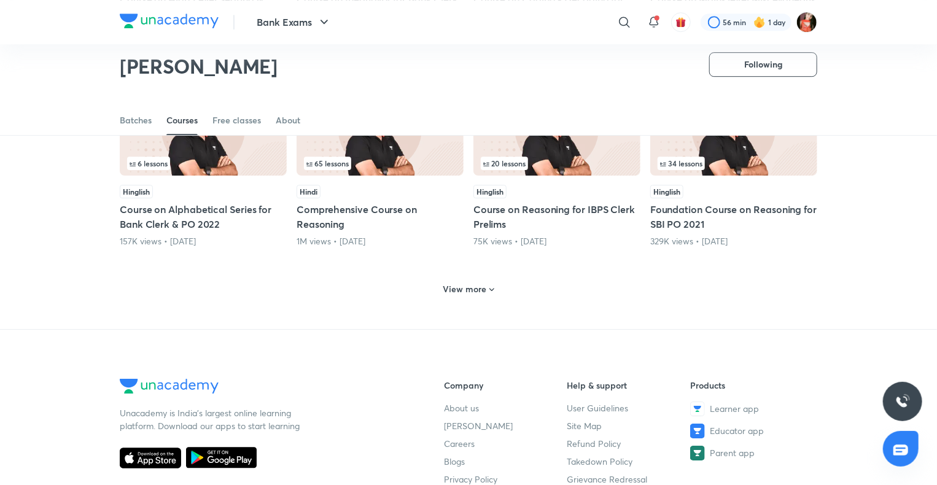
click at [473, 291] on div "View more" at bounding box center [468, 289] width 61 height 20
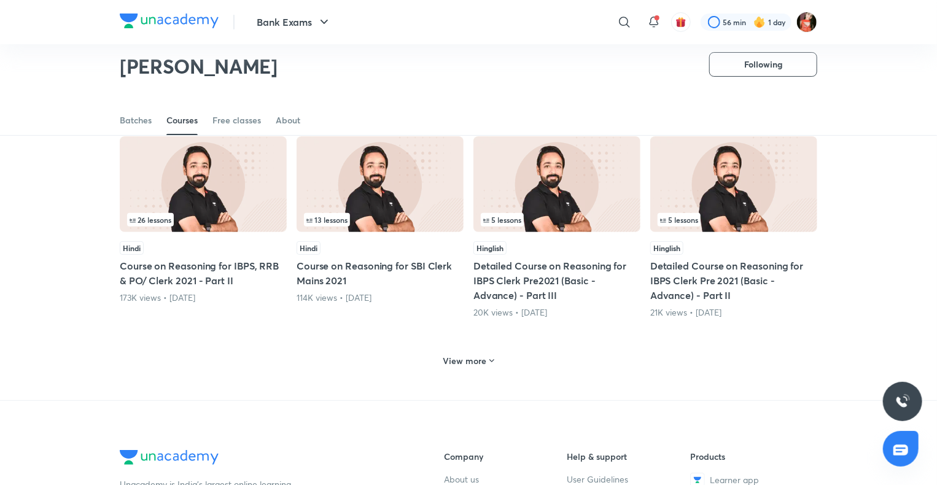
scroll to position [4778, 0]
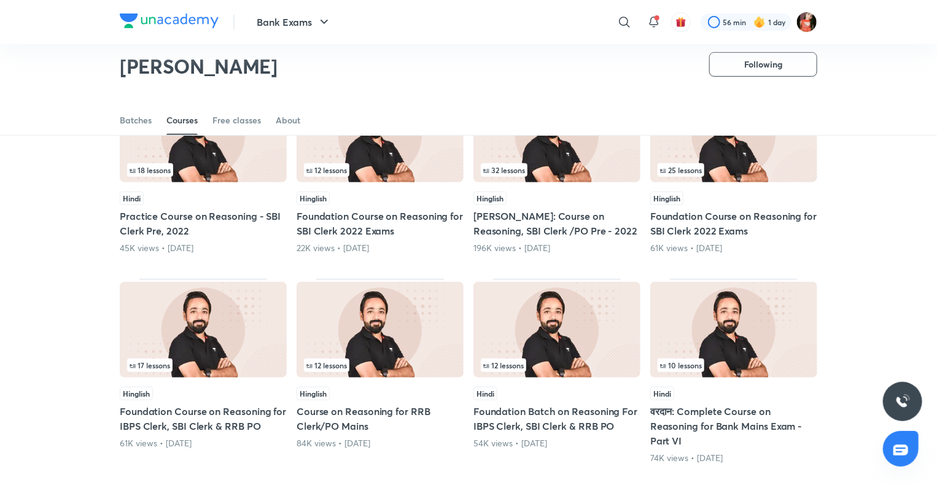
scroll to position [2569, 0]
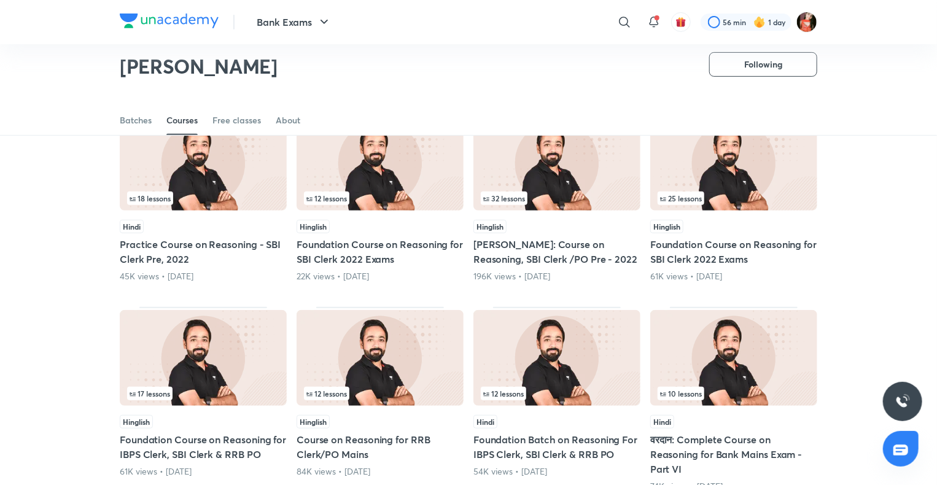
click at [677, 387] on span "10 lessons" at bounding box center [680, 394] width 47 height 14
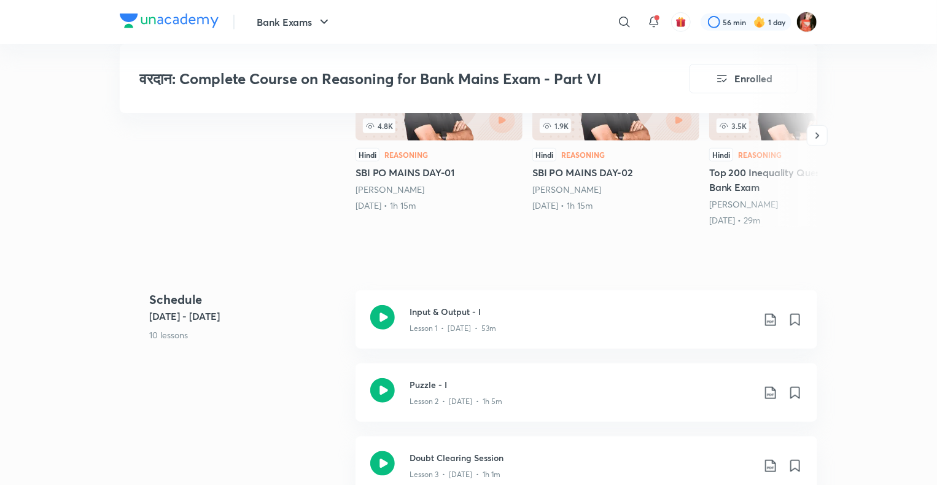
scroll to position [430, 0]
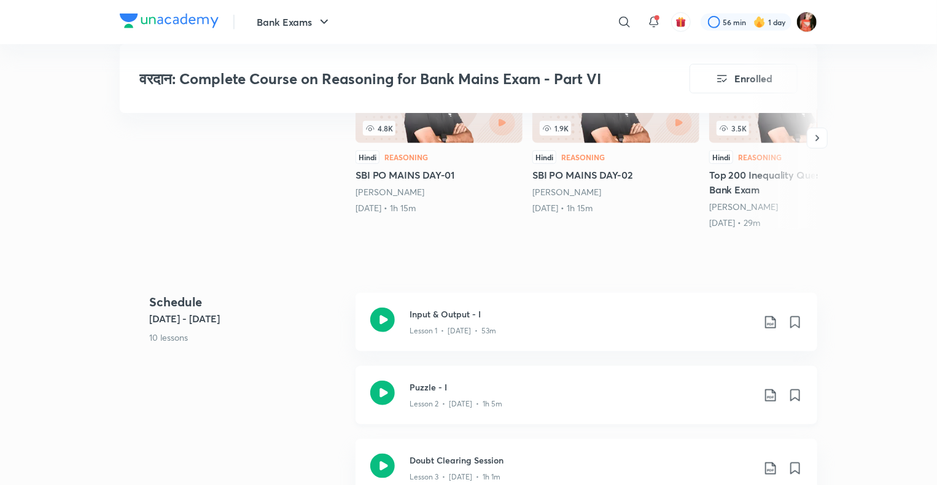
click at [773, 401] on icon at bounding box center [770, 395] width 15 height 15
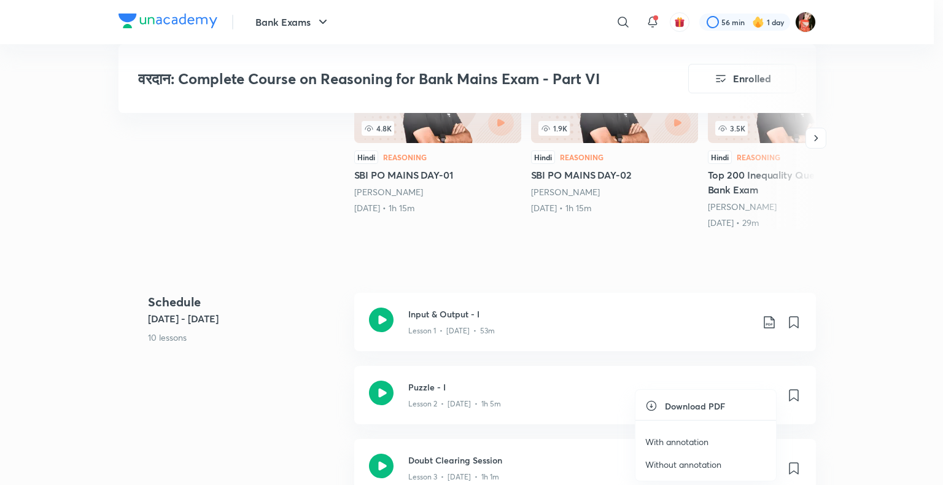
click at [669, 442] on p "With annotation" at bounding box center [676, 441] width 63 height 13
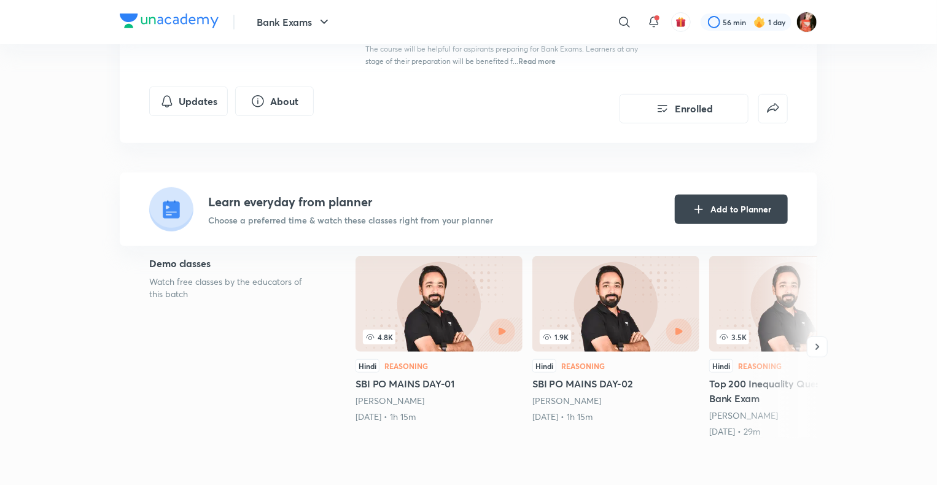
scroll to position [491, 0]
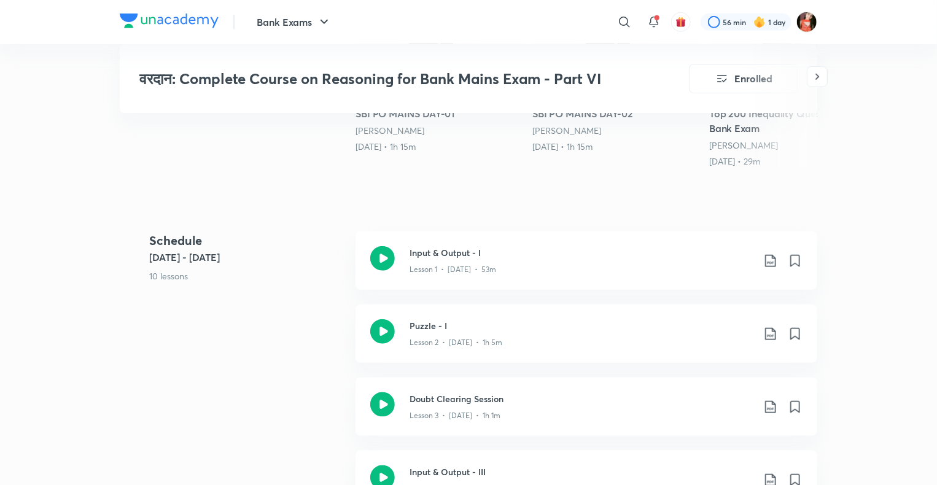
click at [462, 178] on div "वरदान: Complete Course on Reasoning for Bank Mains Exam - Part VI Enrolled Bank…" at bounding box center [468, 425] width 697 height 1694
click at [360, 191] on div "वरदान: Complete Course on Reasoning for Bank Mains Exam - Part VI Enrolled Bank…" at bounding box center [468, 425] width 697 height 1694
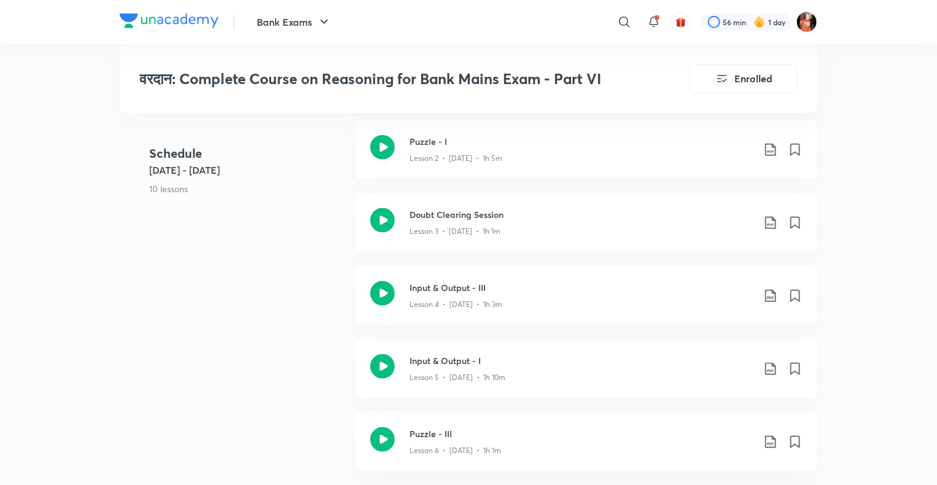
scroll to position [736, 0]
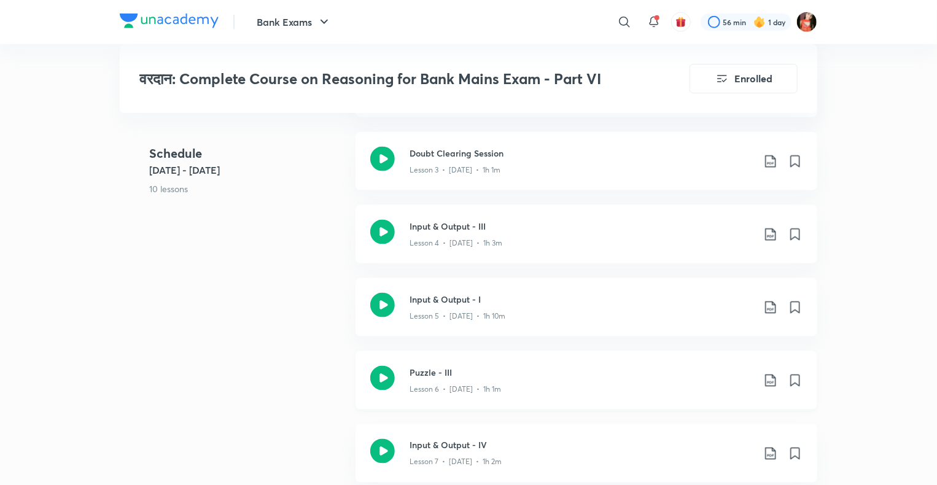
click at [766, 382] on icon at bounding box center [770, 380] width 15 height 15
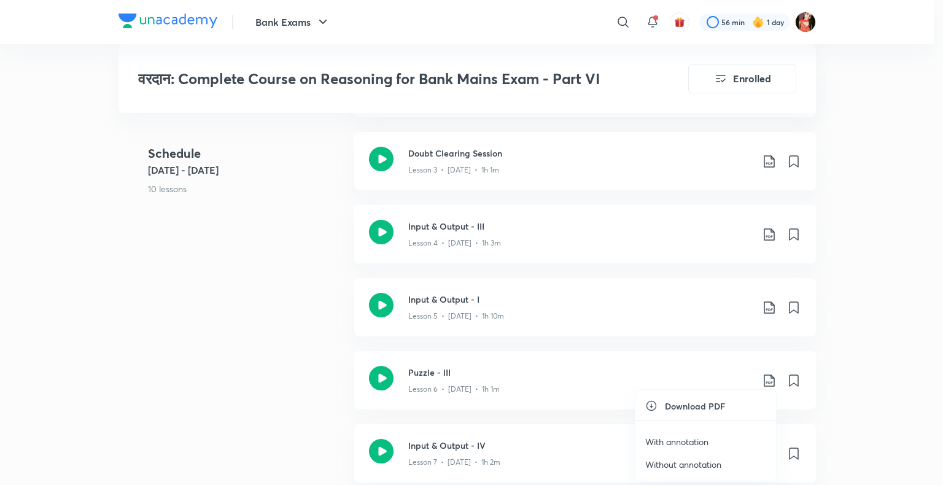
click at [657, 443] on p "With annotation" at bounding box center [676, 441] width 63 height 13
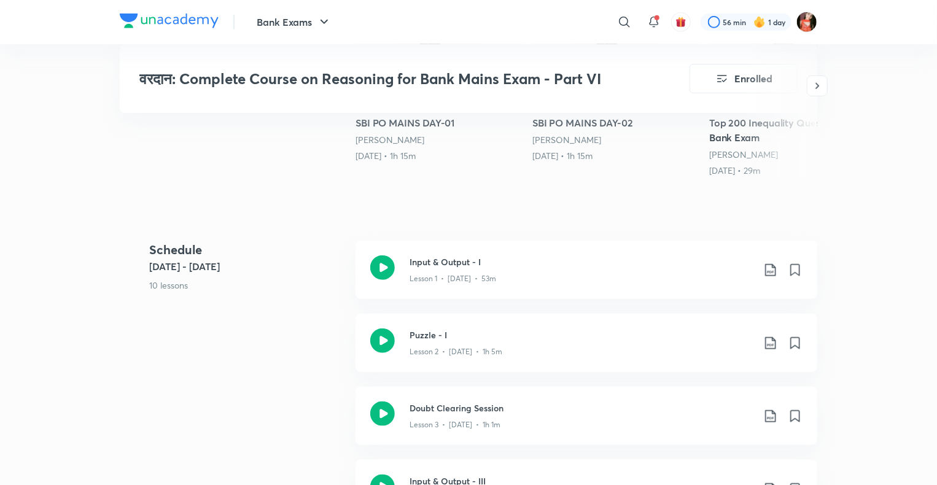
scroll to position [368, 0]
